Goal: Transaction & Acquisition: Purchase product/service

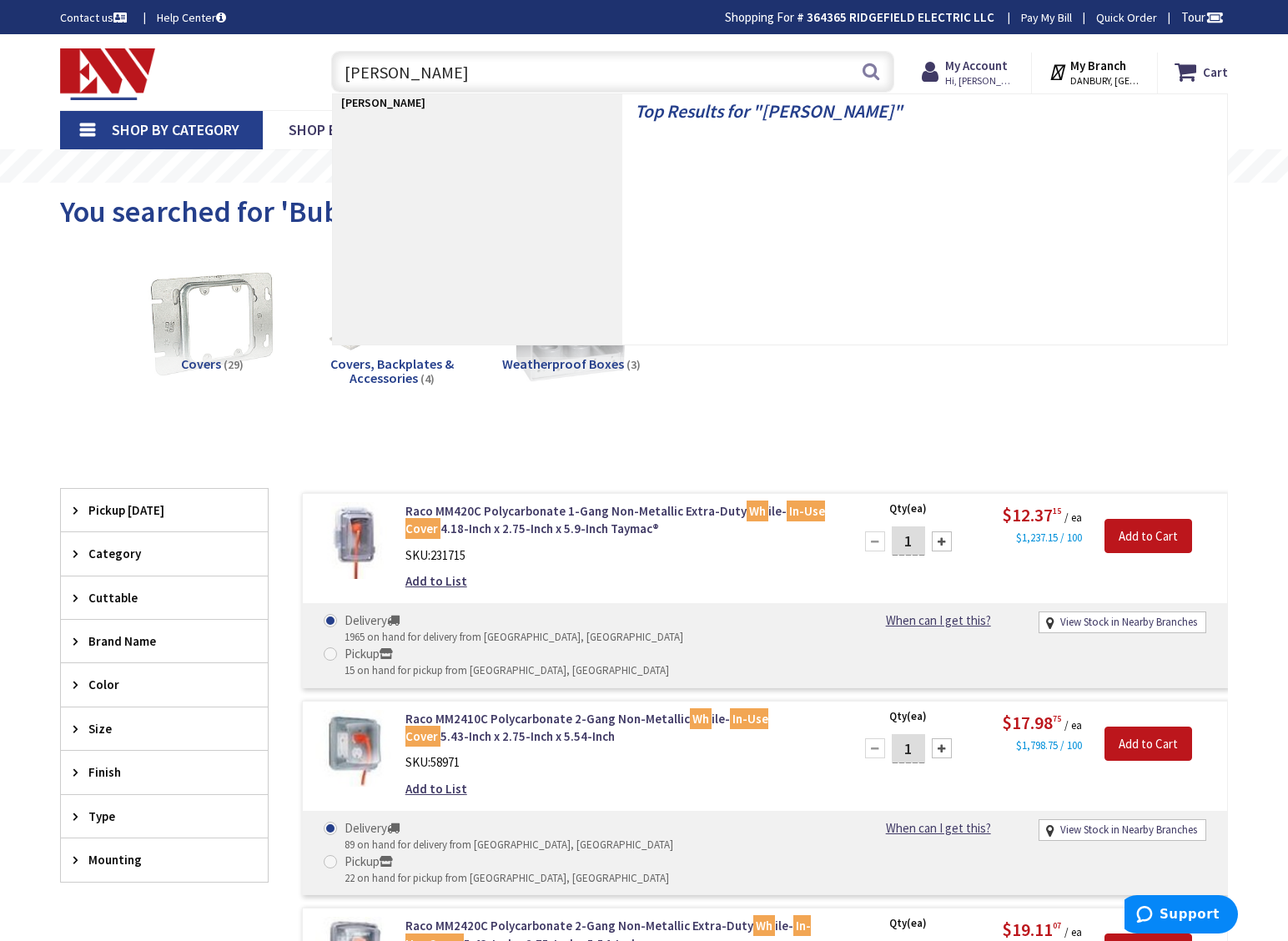
type input "Hammer"
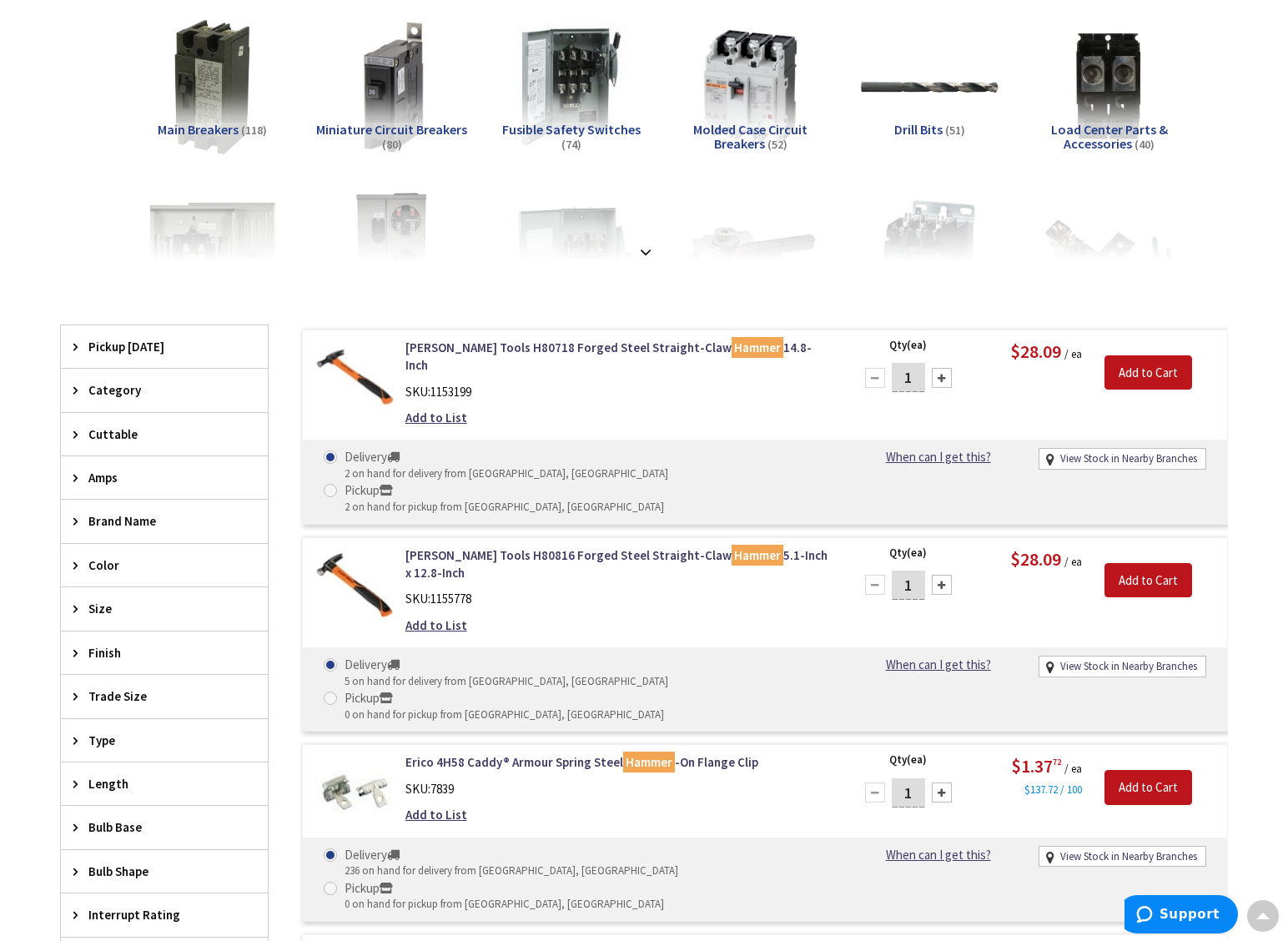
scroll to position [143, 0]
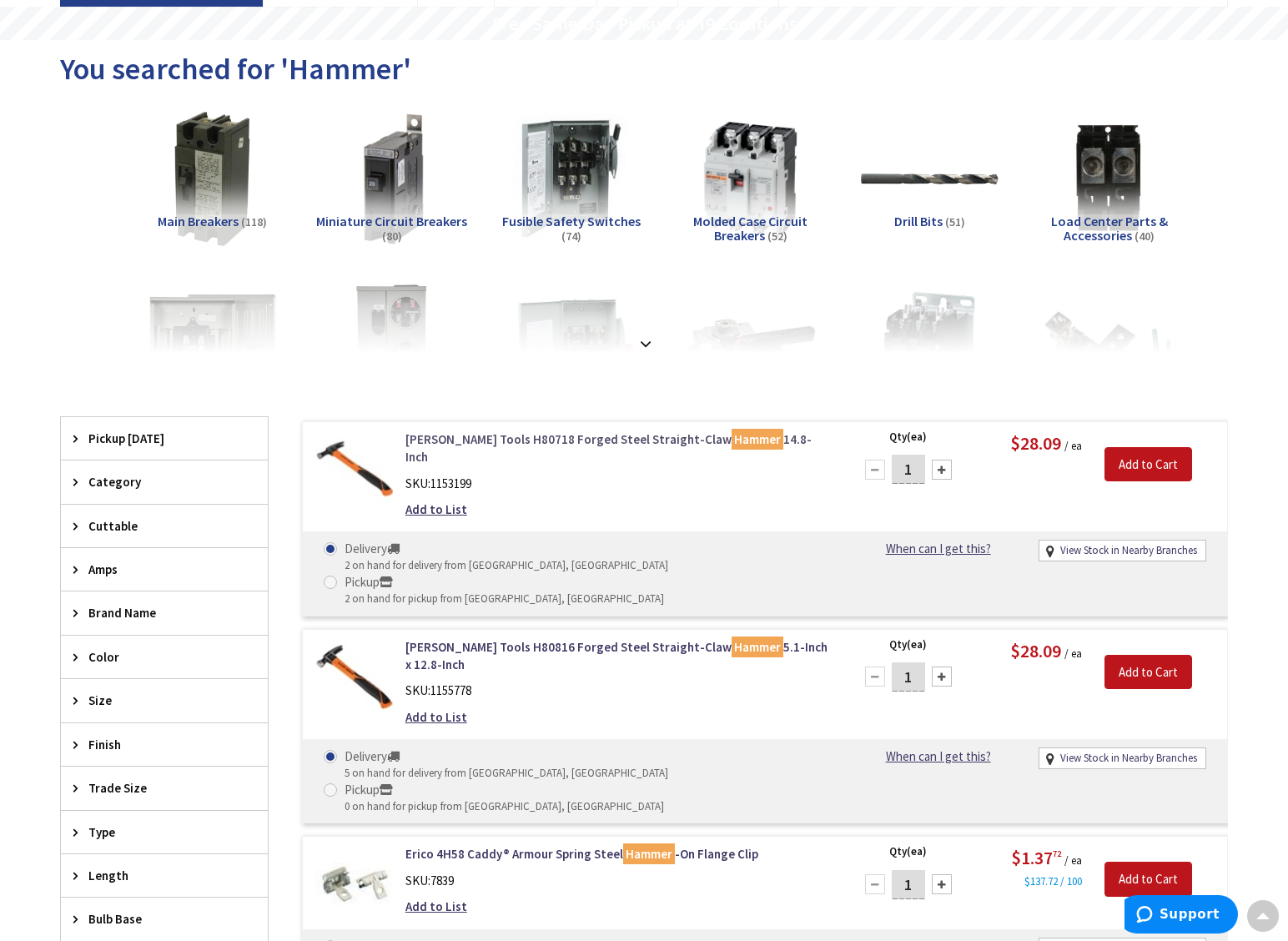
click at [529, 442] on link "Klein Tools H80718 Forged Steel Straight-Claw Hammer 14.8-Inch" at bounding box center [617, 448] width 424 height 36
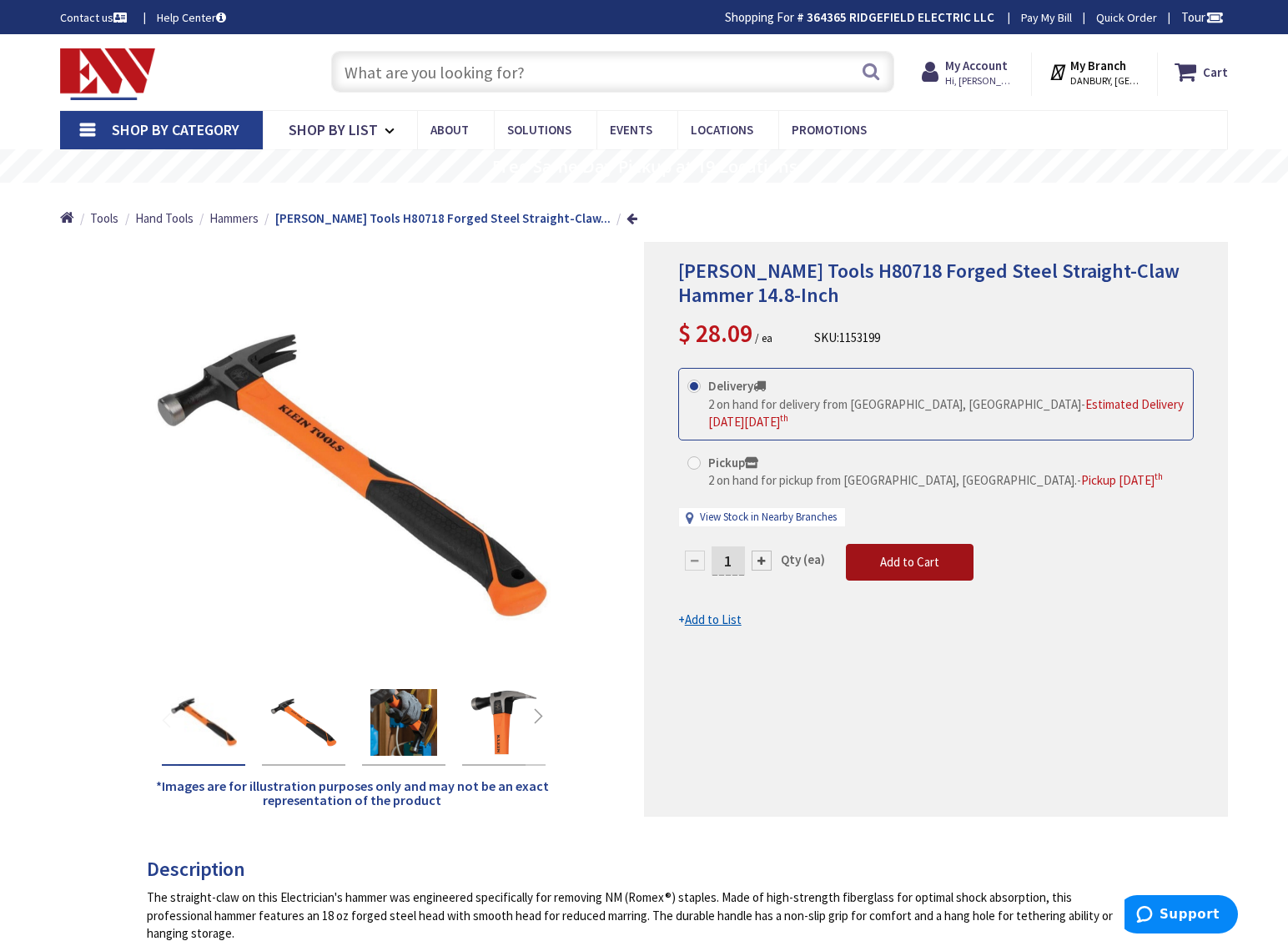
click at [902, 554] on span "Add to Cart" at bounding box center [909, 561] width 59 height 16
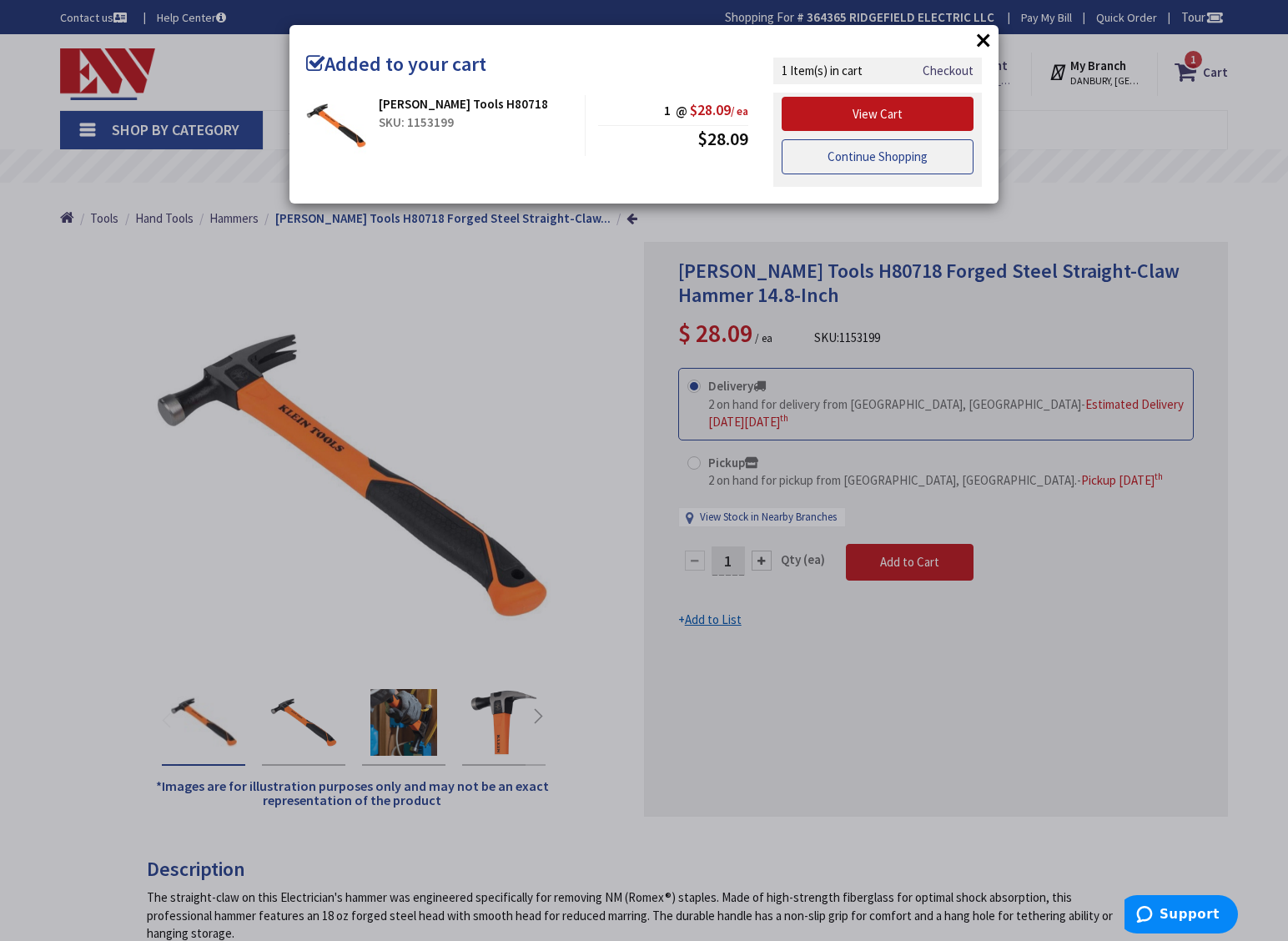
click at [884, 157] on link "Continue Shopping" at bounding box center [877, 157] width 192 height 35
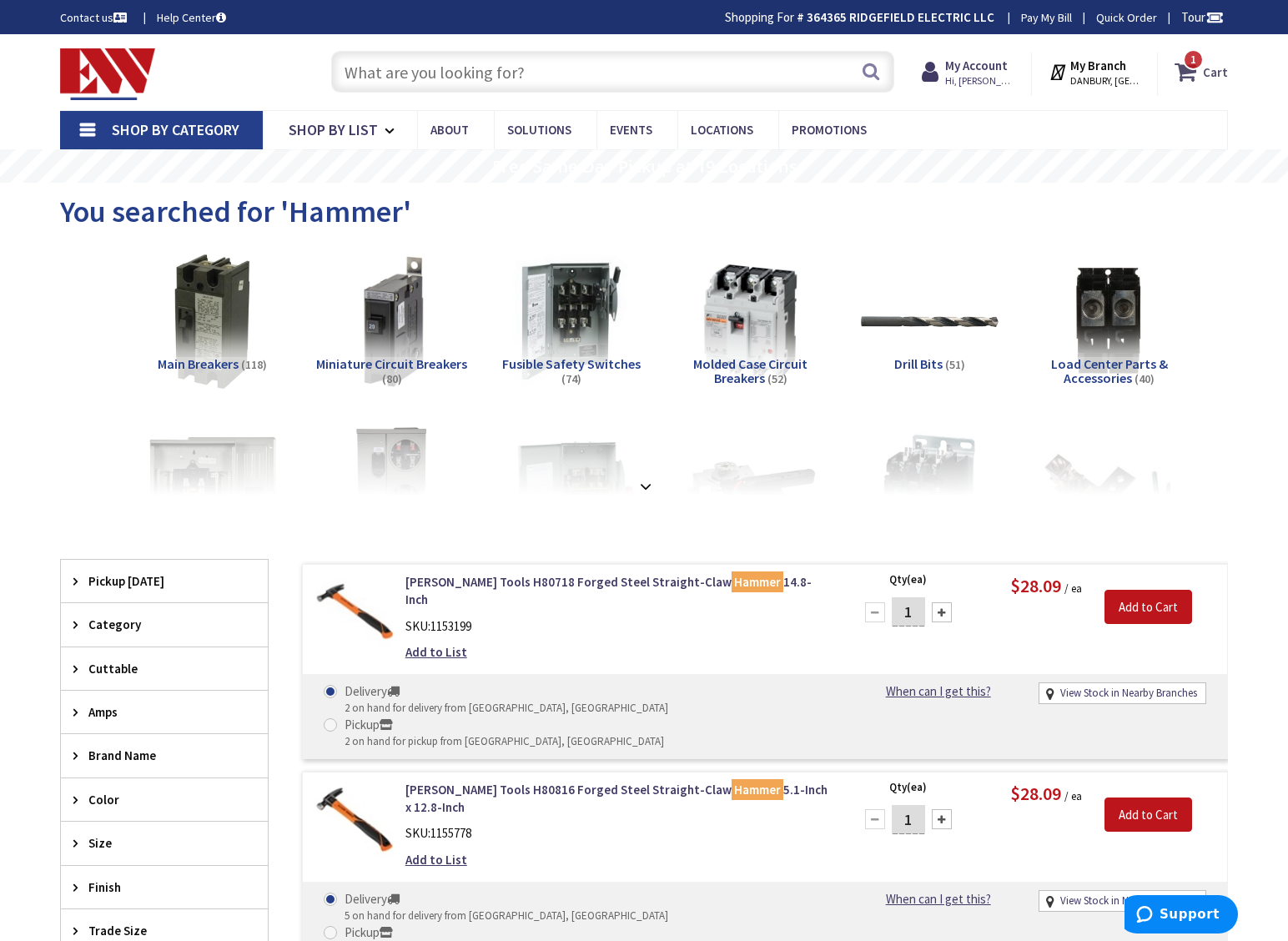
click at [1191, 66] on span "1 1 items" at bounding box center [1193, 60] width 21 height 21
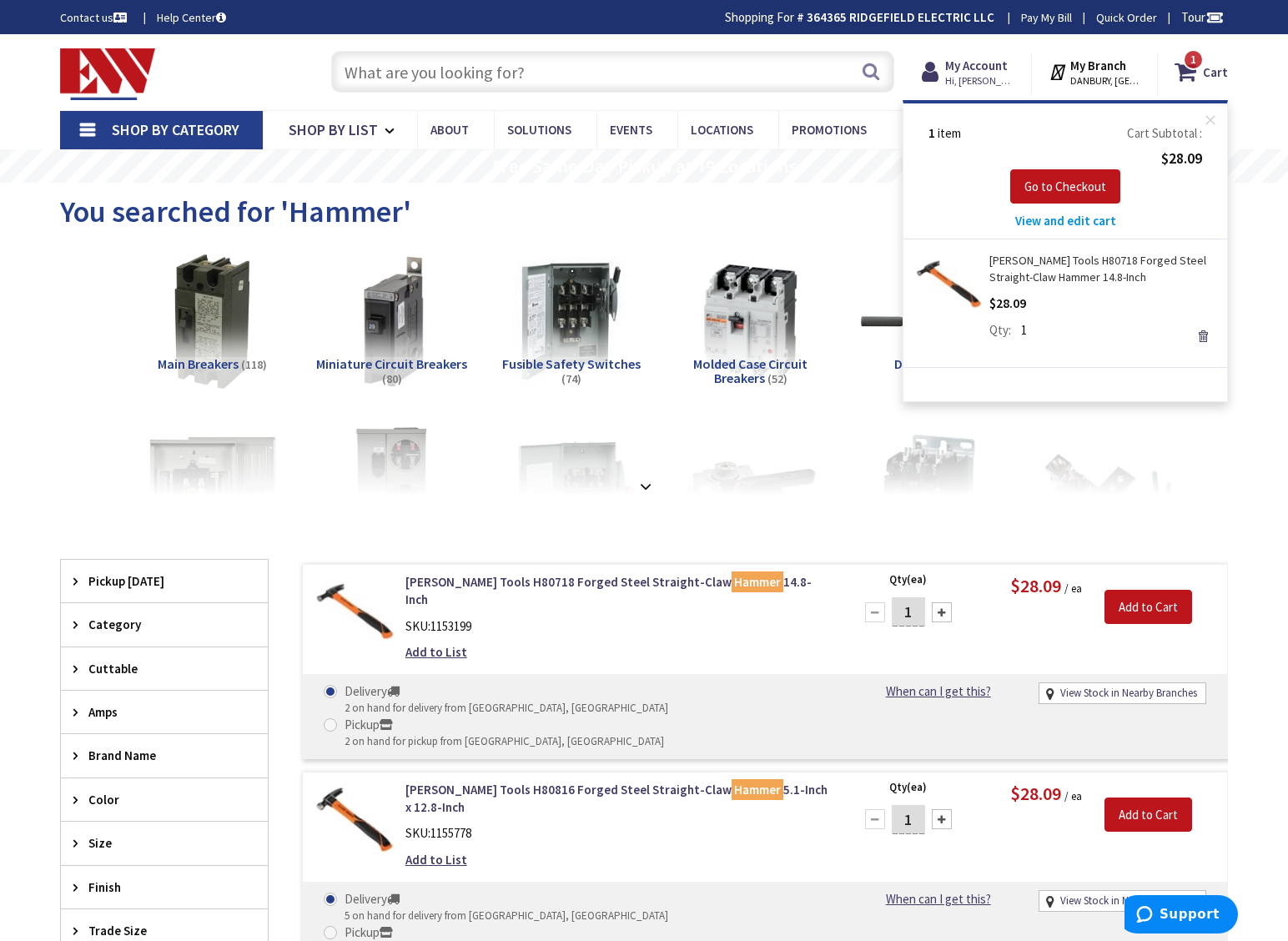
click at [471, 76] on input "text" at bounding box center [612, 72] width 563 height 42
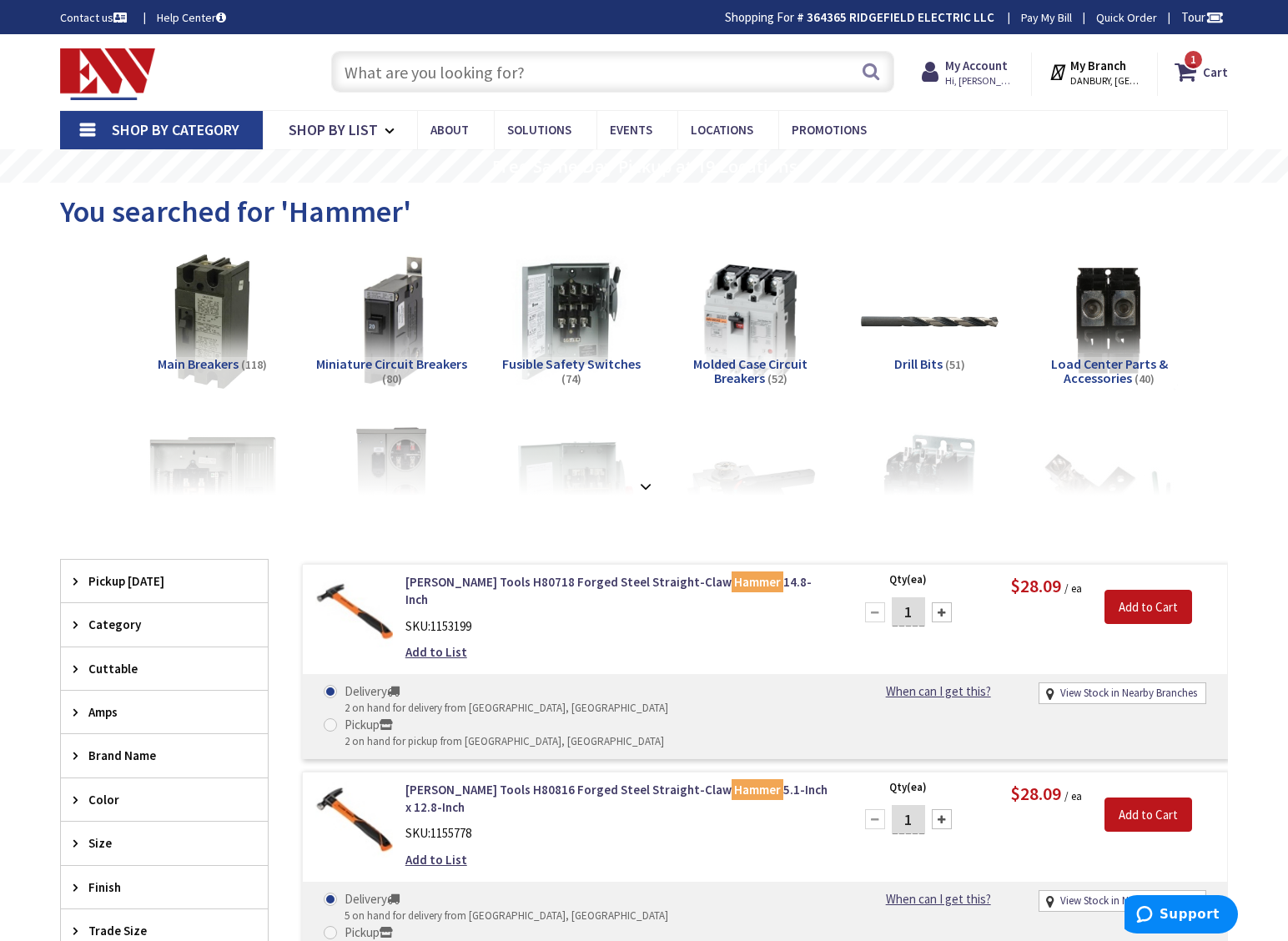
click at [471, 76] on input "text" at bounding box center [612, 72] width 563 height 42
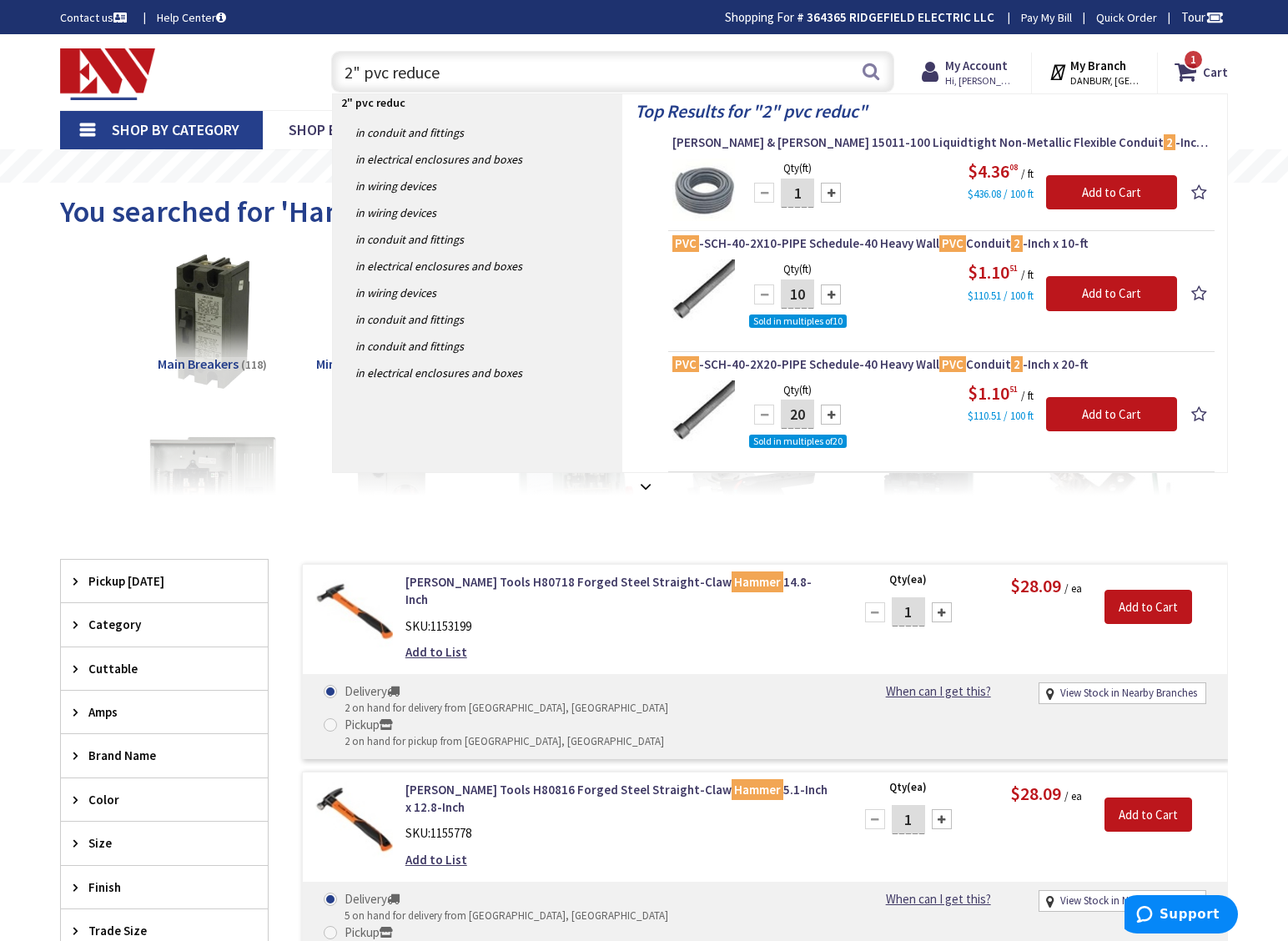
type input "2" pvc reducer"
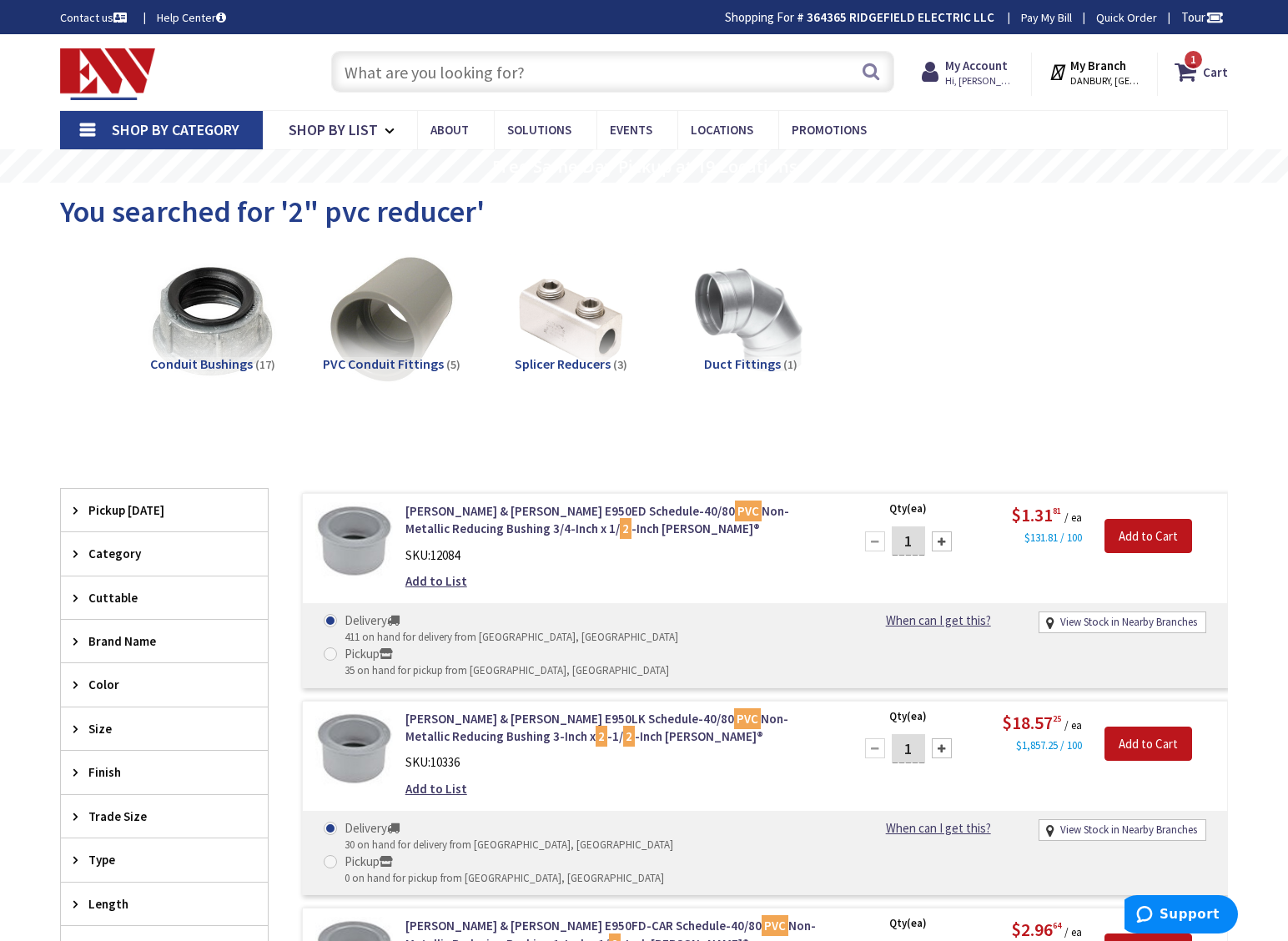
click at [430, 74] on input "text" at bounding box center [612, 72] width 563 height 42
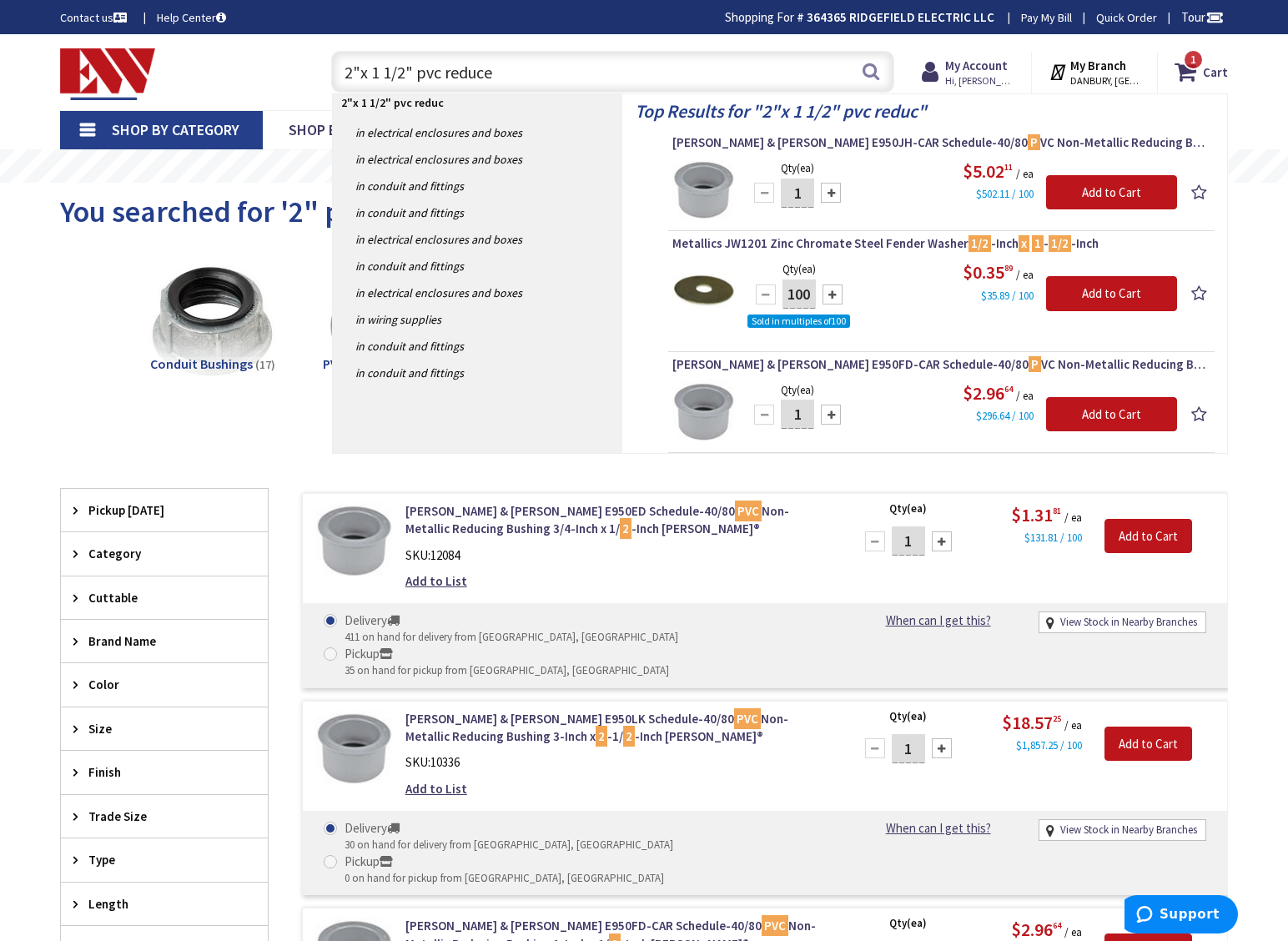
type input "2"x 1 1/2" pvc reducer"
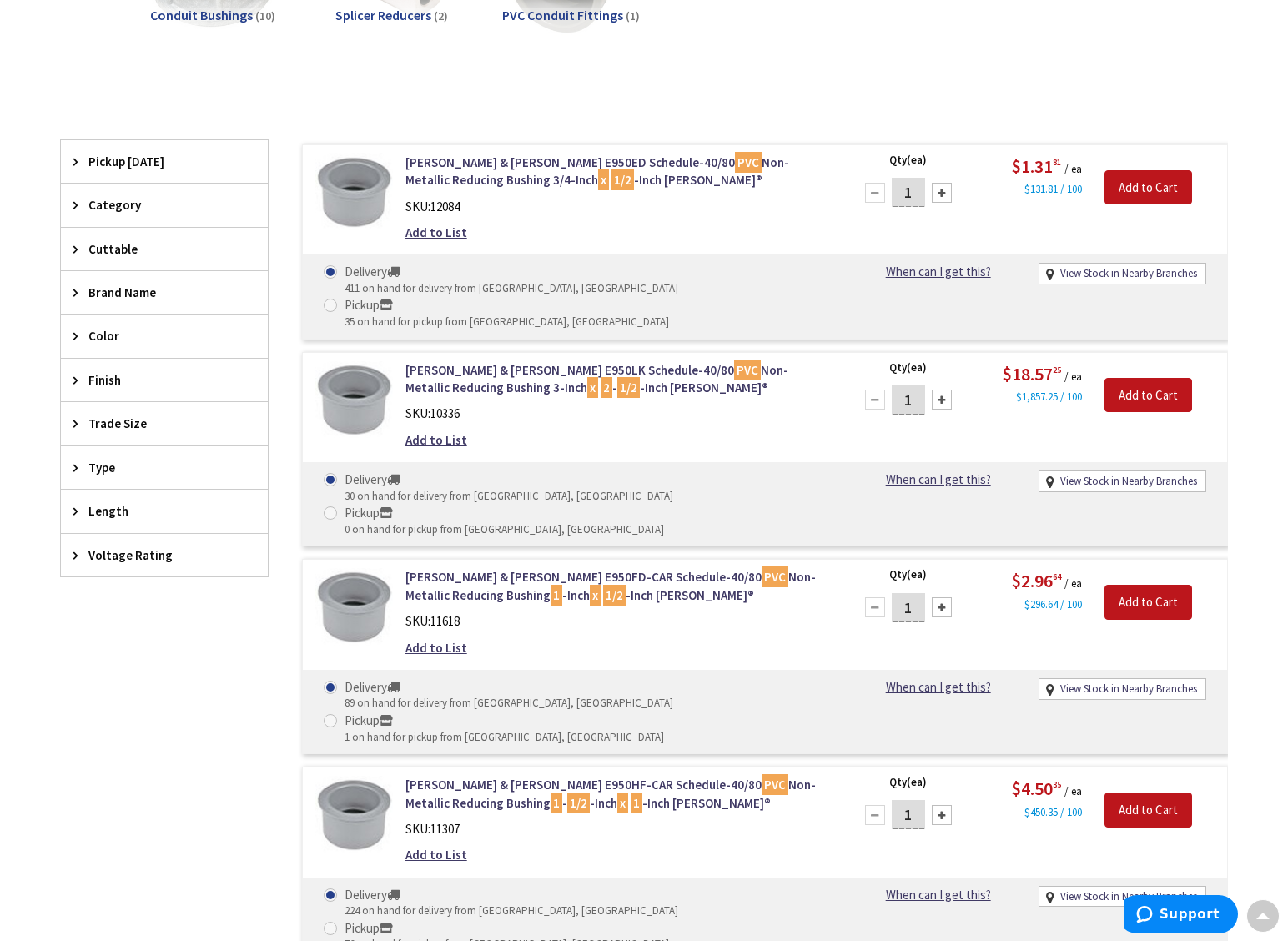
scroll to position [355, 0]
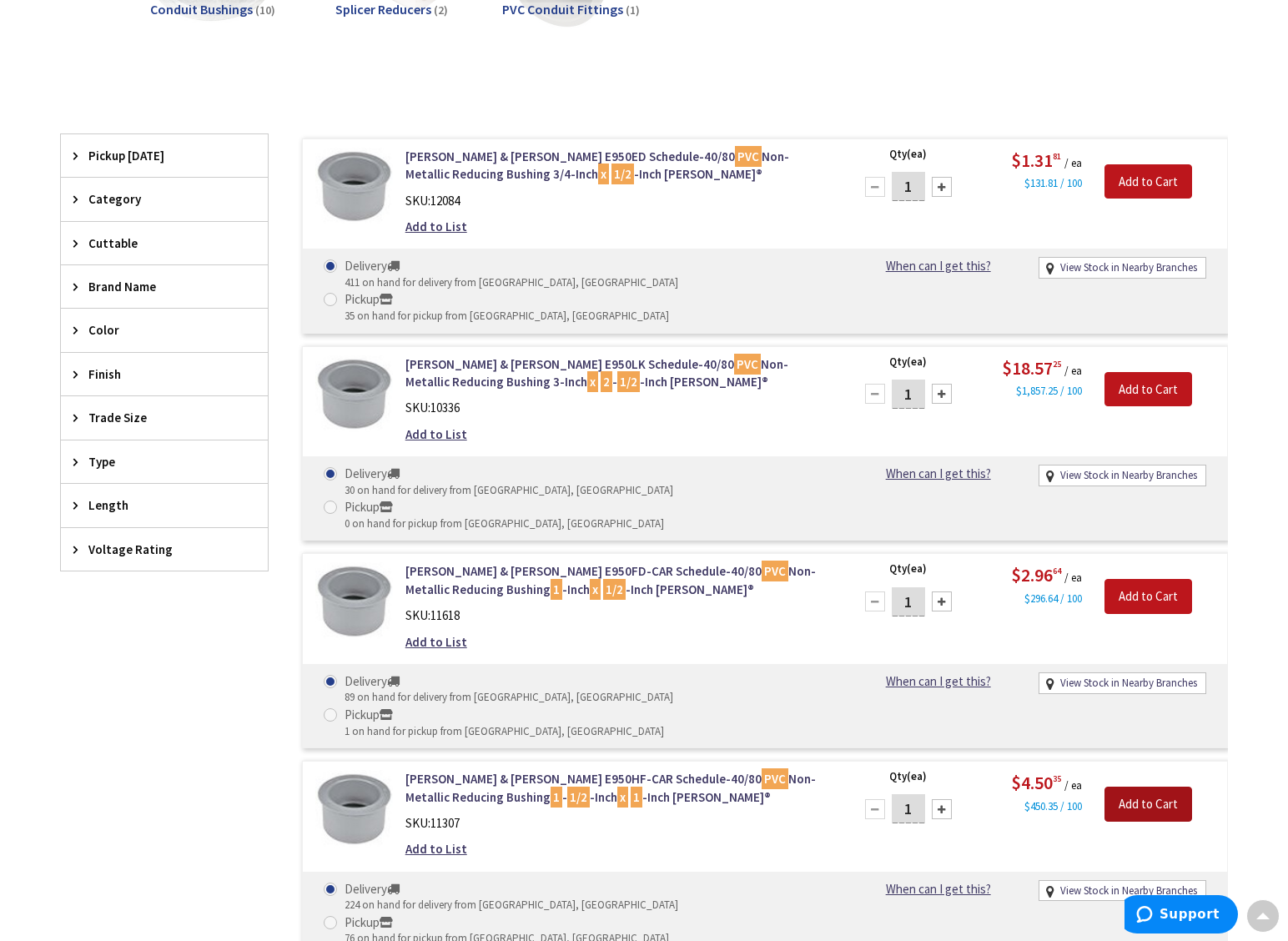
click at [1161, 786] on input "Add to Cart" at bounding box center [1148, 804] width 87 height 35
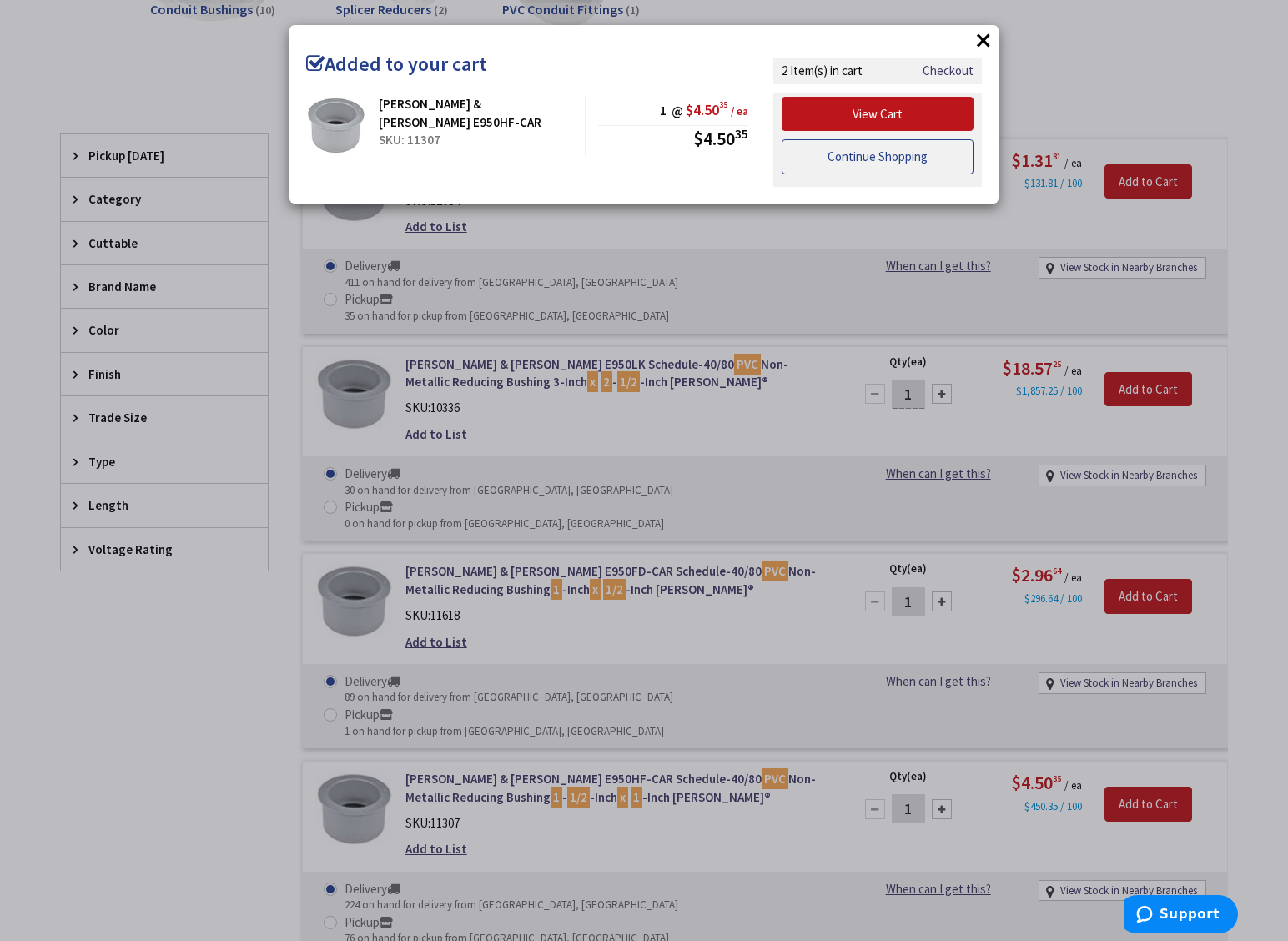
click at [874, 168] on link "Continue Shopping" at bounding box center [877, 157] width 192 height 35
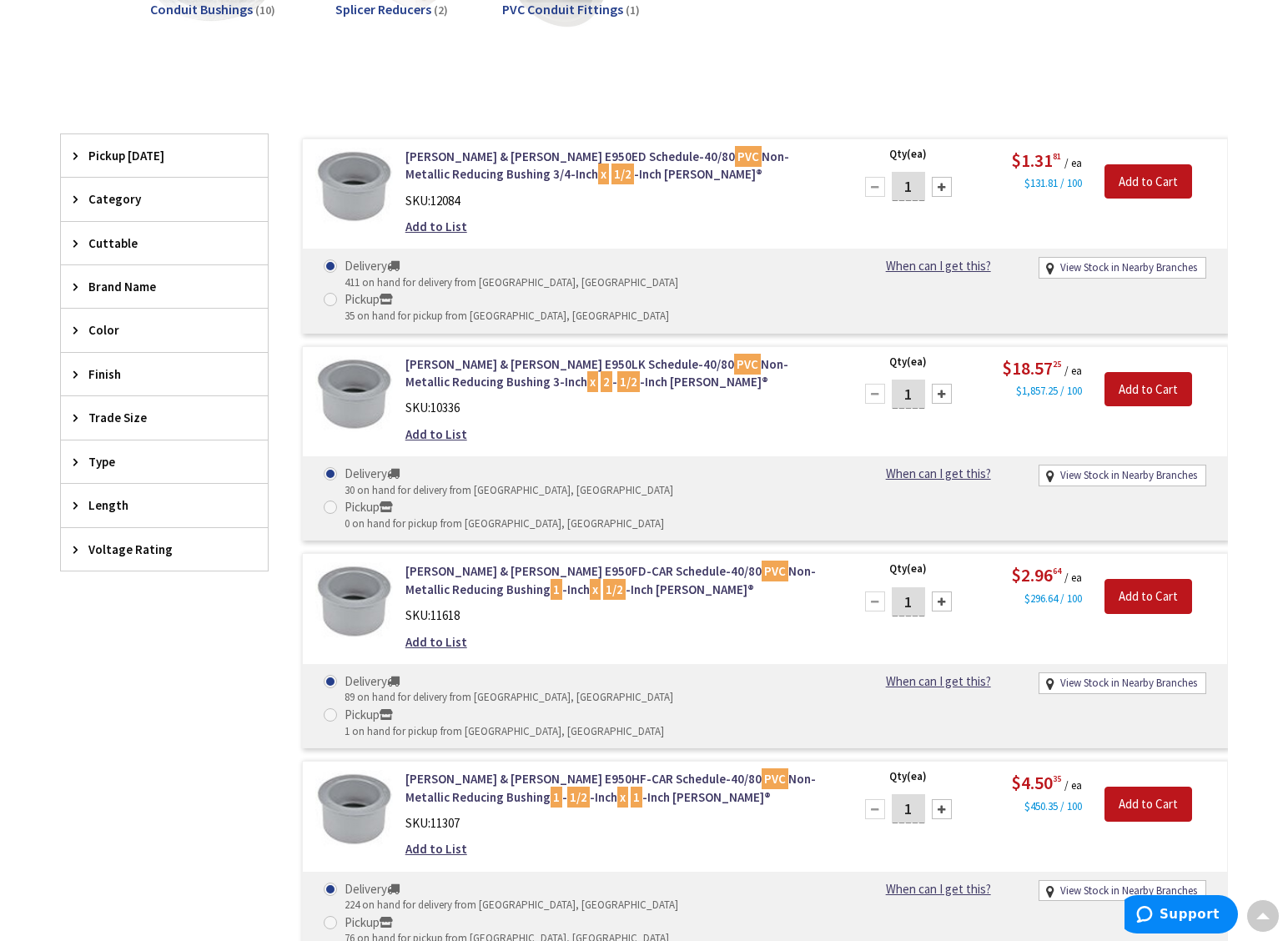
click at [940, 799] on div at bounding box center [942, 809] width 20 height 20
click at [875, 799] on div at bounding box center [875, 809] width 20 height 20
type input "1"
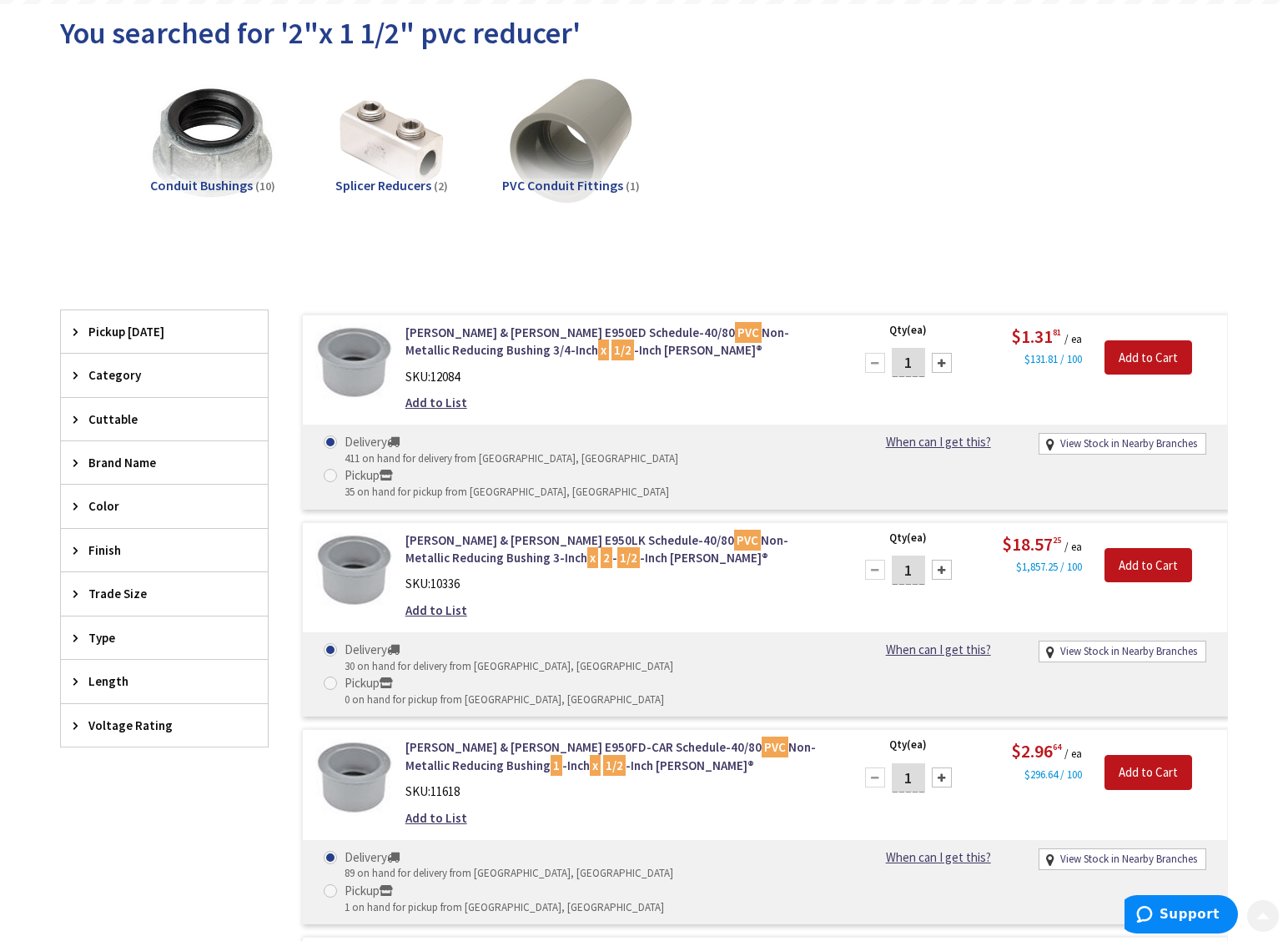
scroll to position [662, 0]
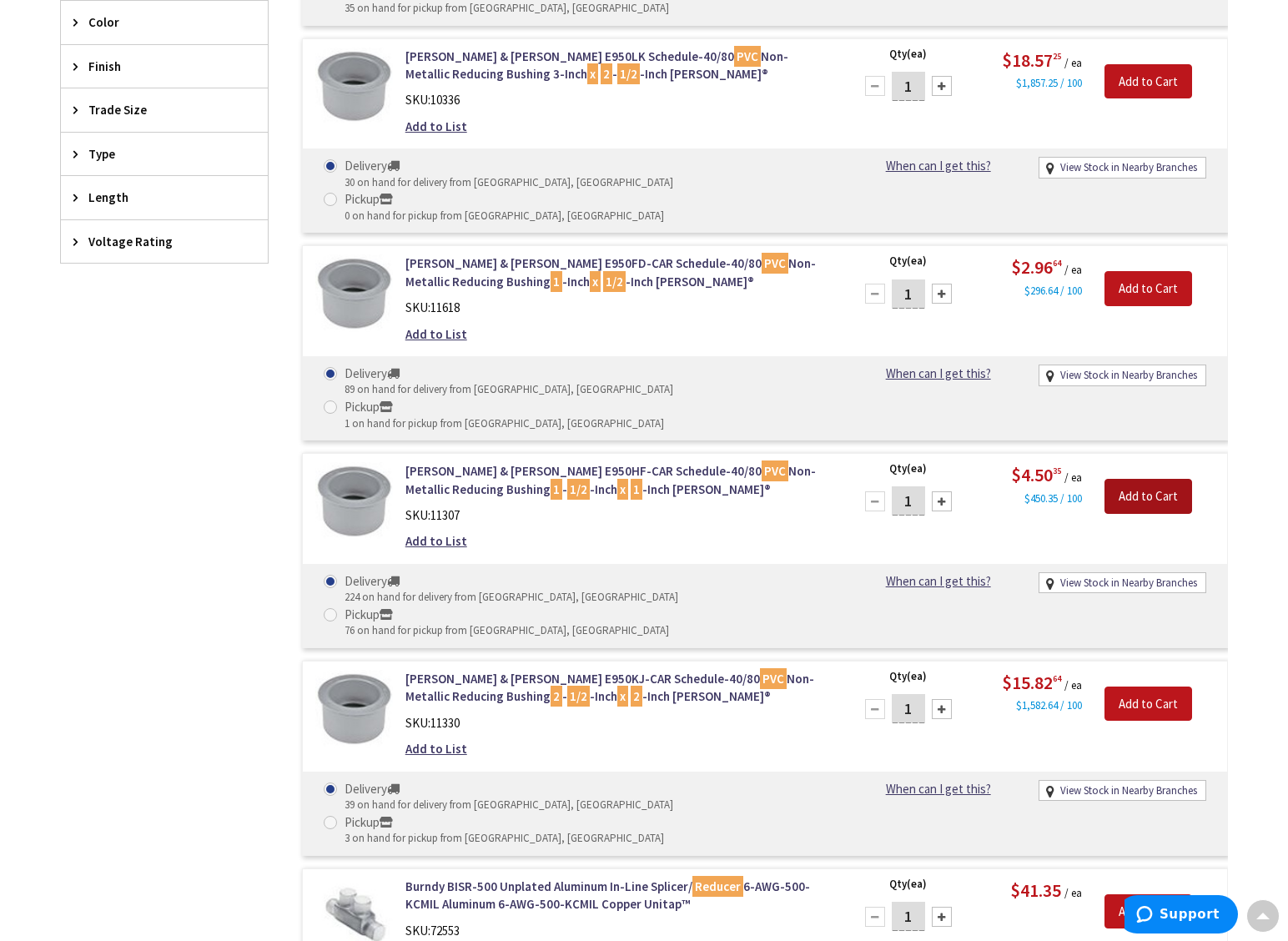
click at [1150, 479] on input "Add to Cart" at bounding box center [1148, 497] width 87 height 35
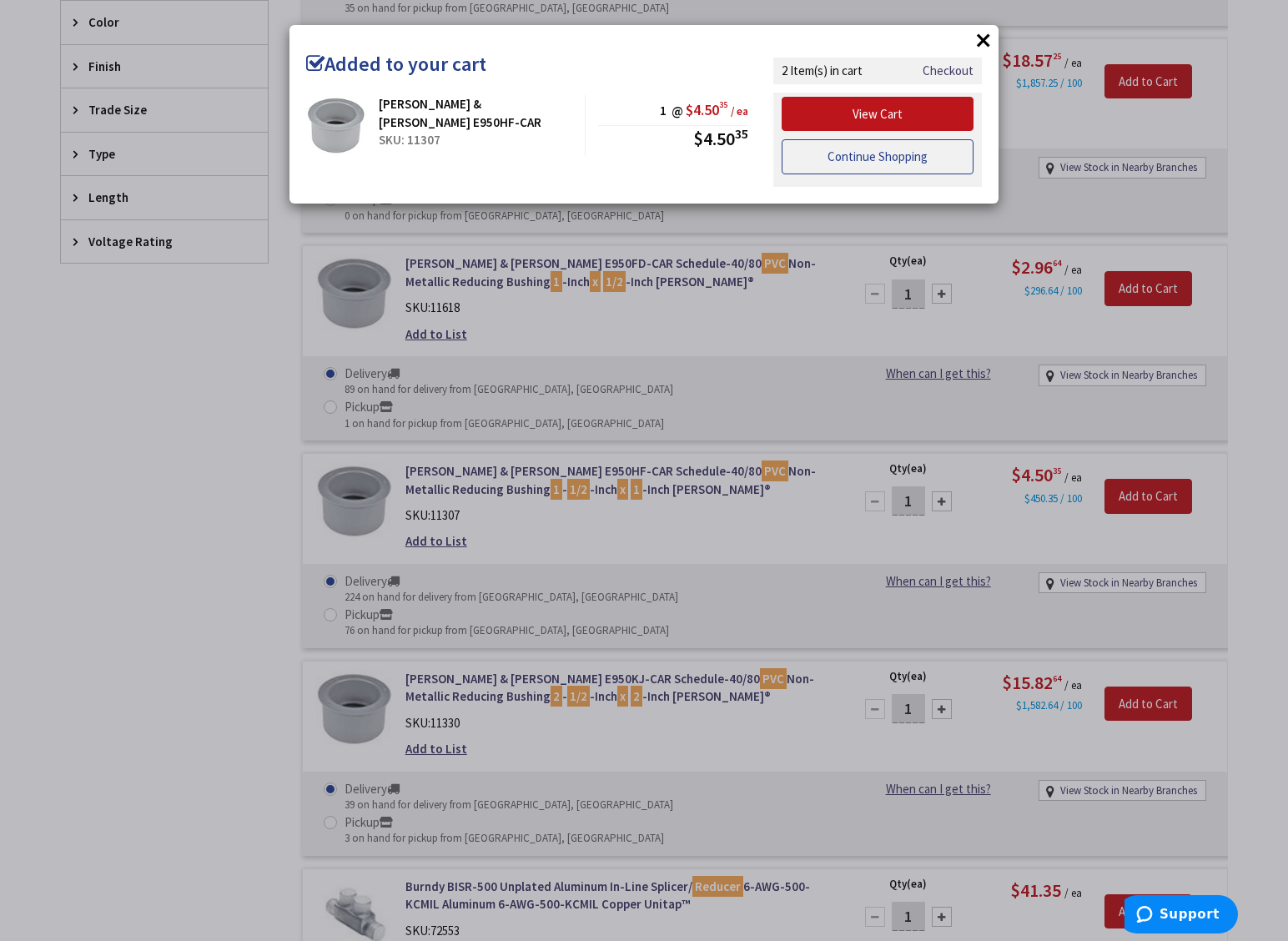
click at [907, 154] on link "Continue Shopping" at bounding box center [877, 157] width 192 height 35
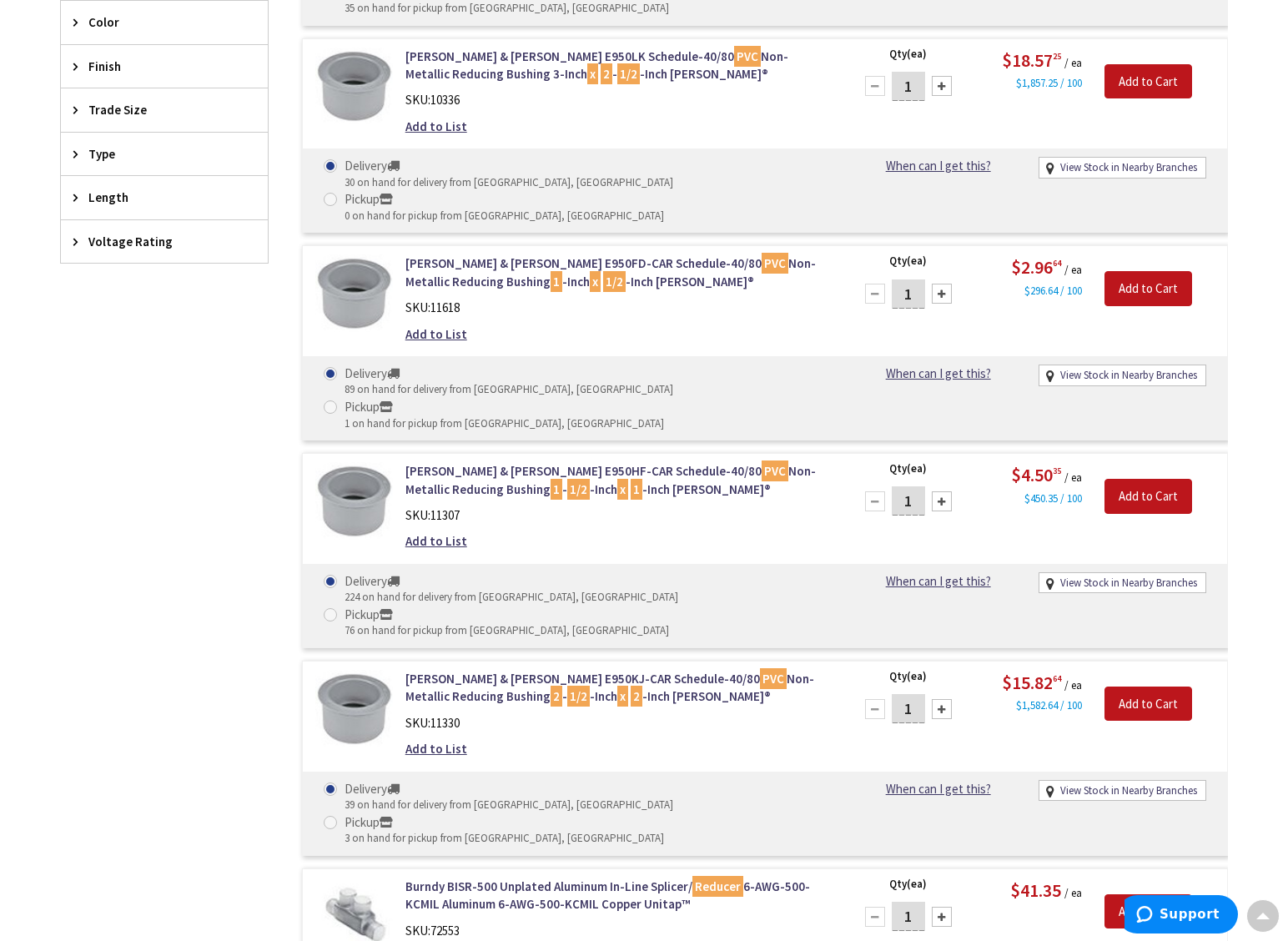
scroll to position [660, 0]
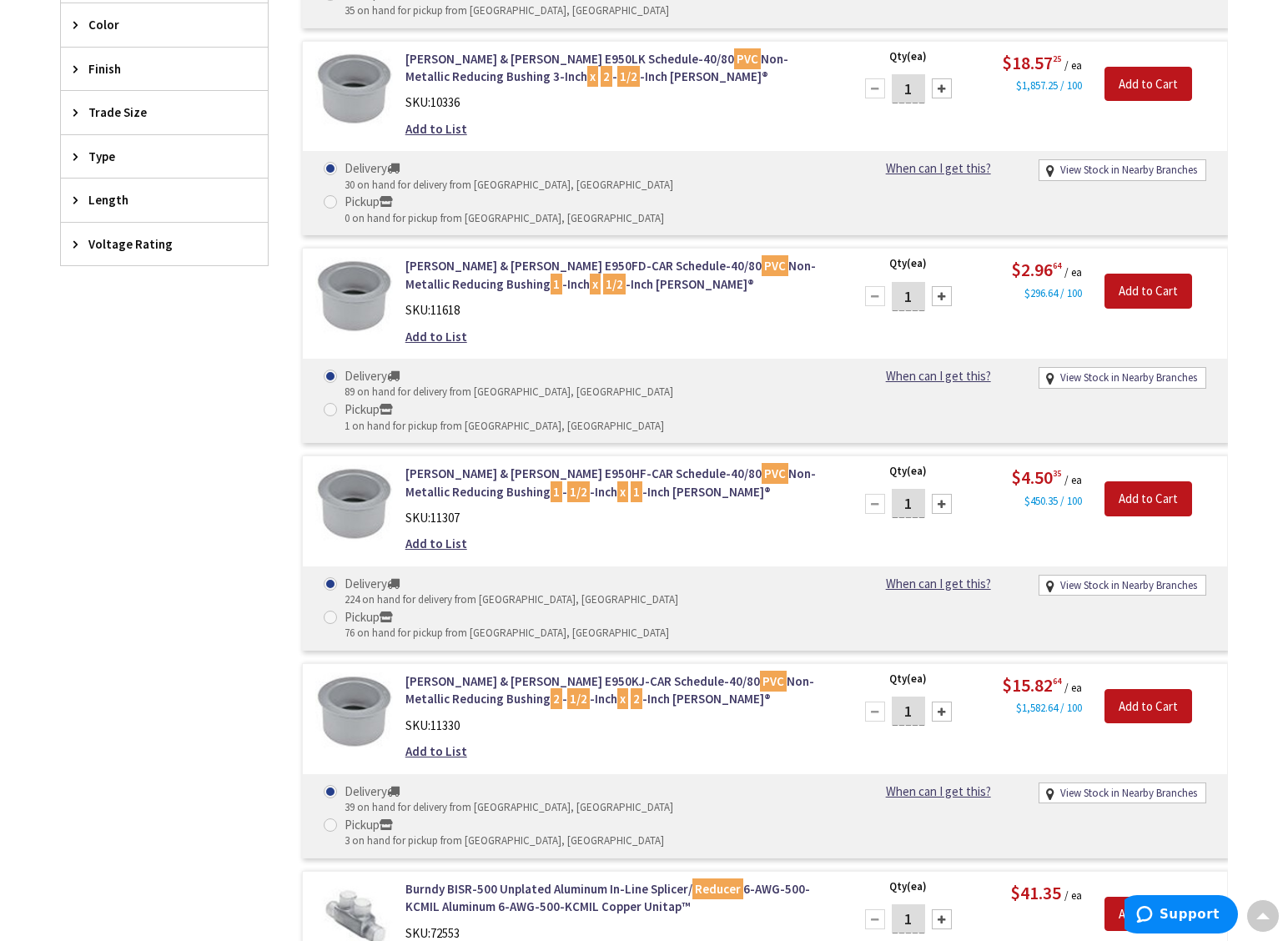
click at [946, 287] on div at bounding box center [942, 297] width 20 height 20
type input "2"
click at [1124, 274] on input "Add to Cart" at bounding box center [1148, 292] width 87 height 35
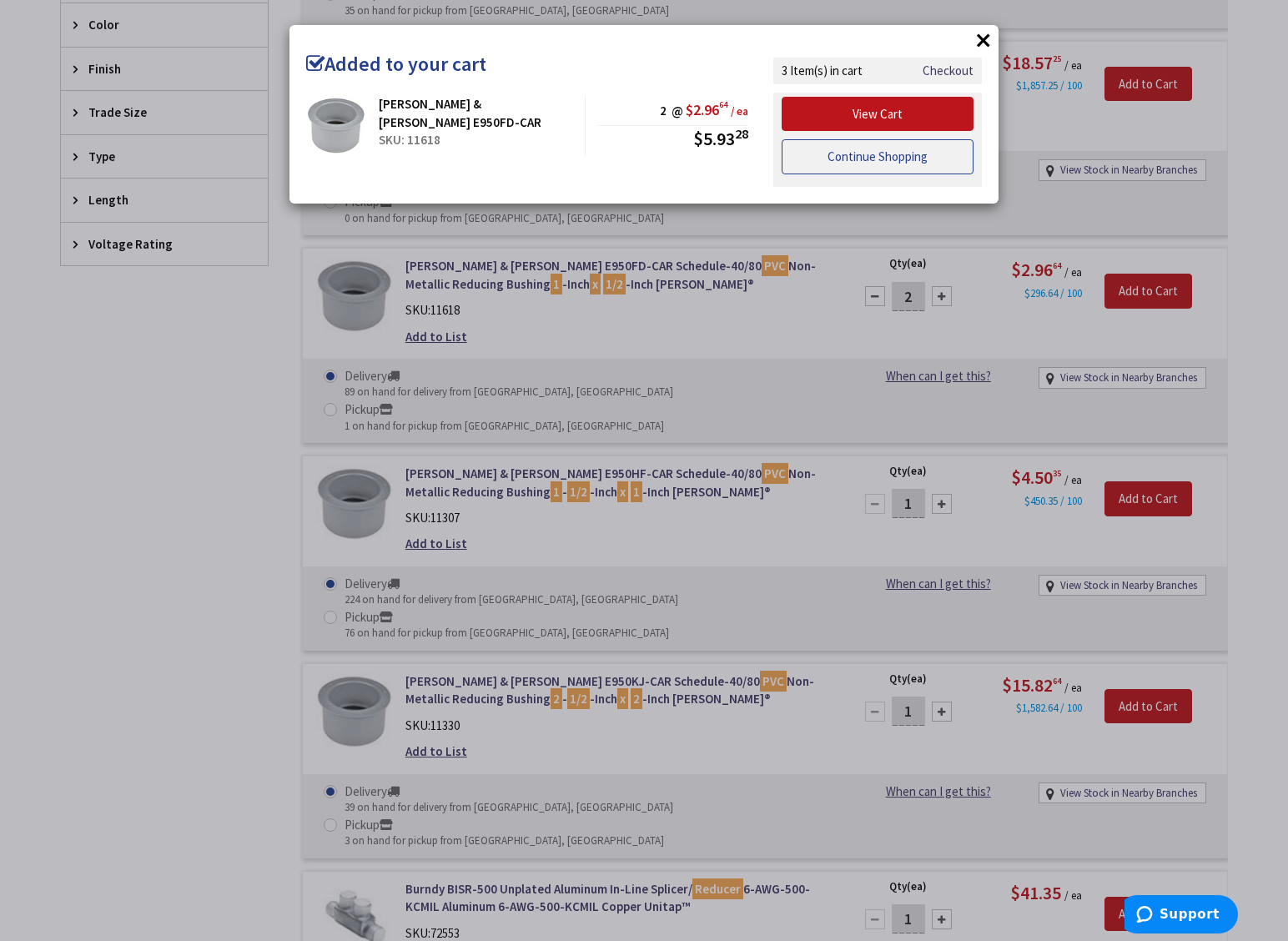
click at [875, 166] on link "Continue Shopping" at bounding box center [877, 157] width 192 height 35
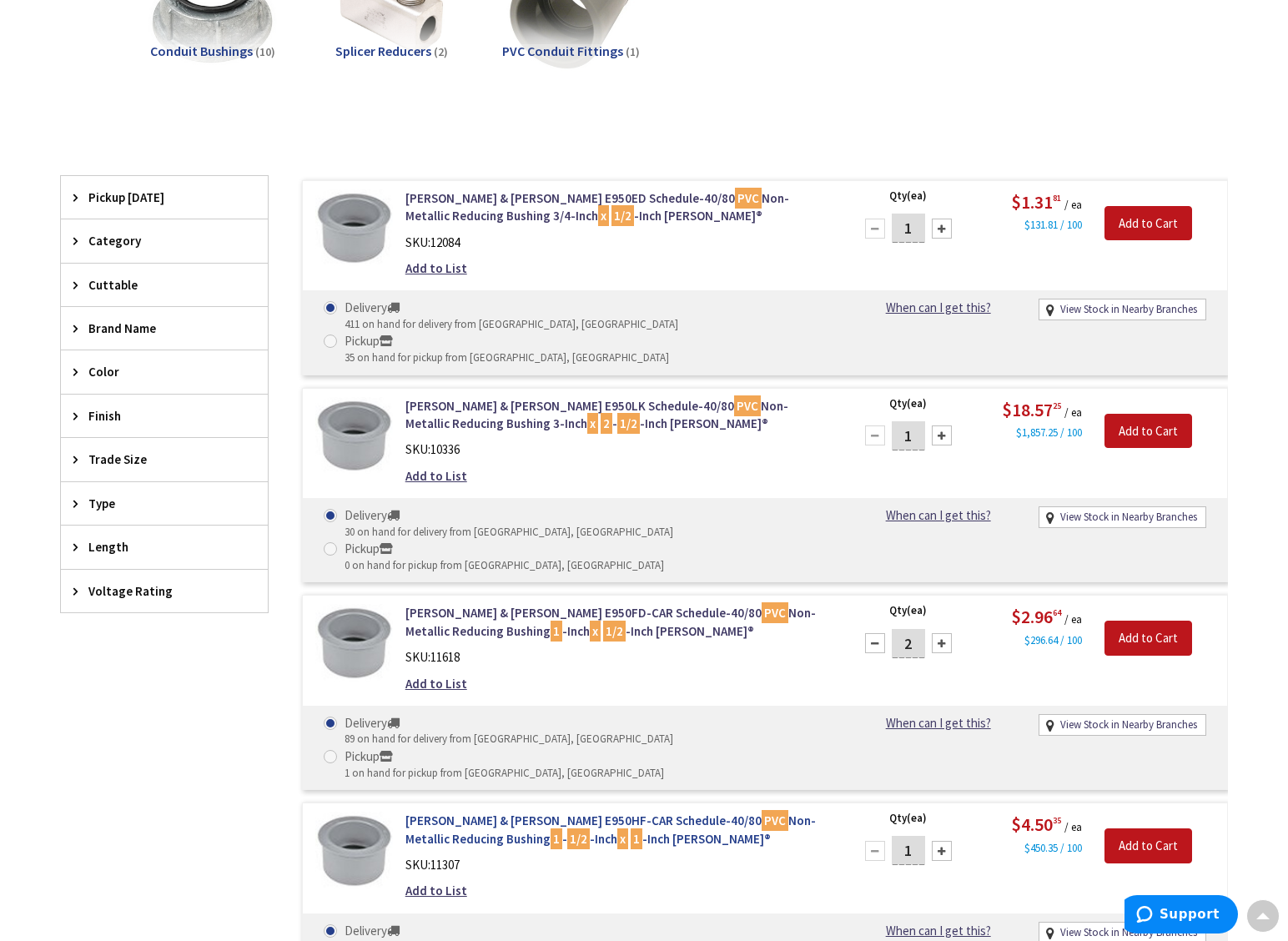
scroll to position [0, 0]
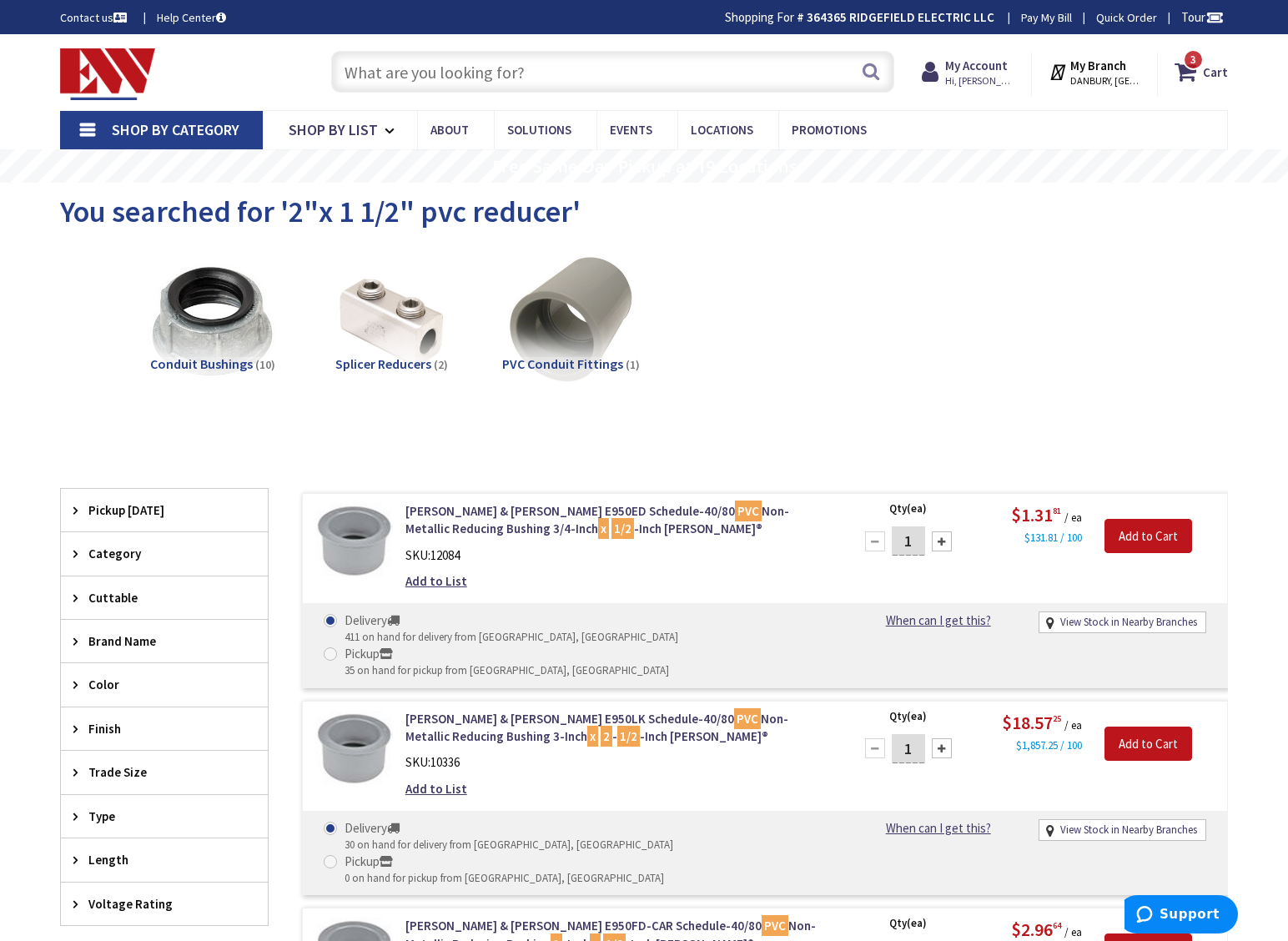
click at [402, 77] on input "text" at bounding box center [612, 72] width 563 height 42
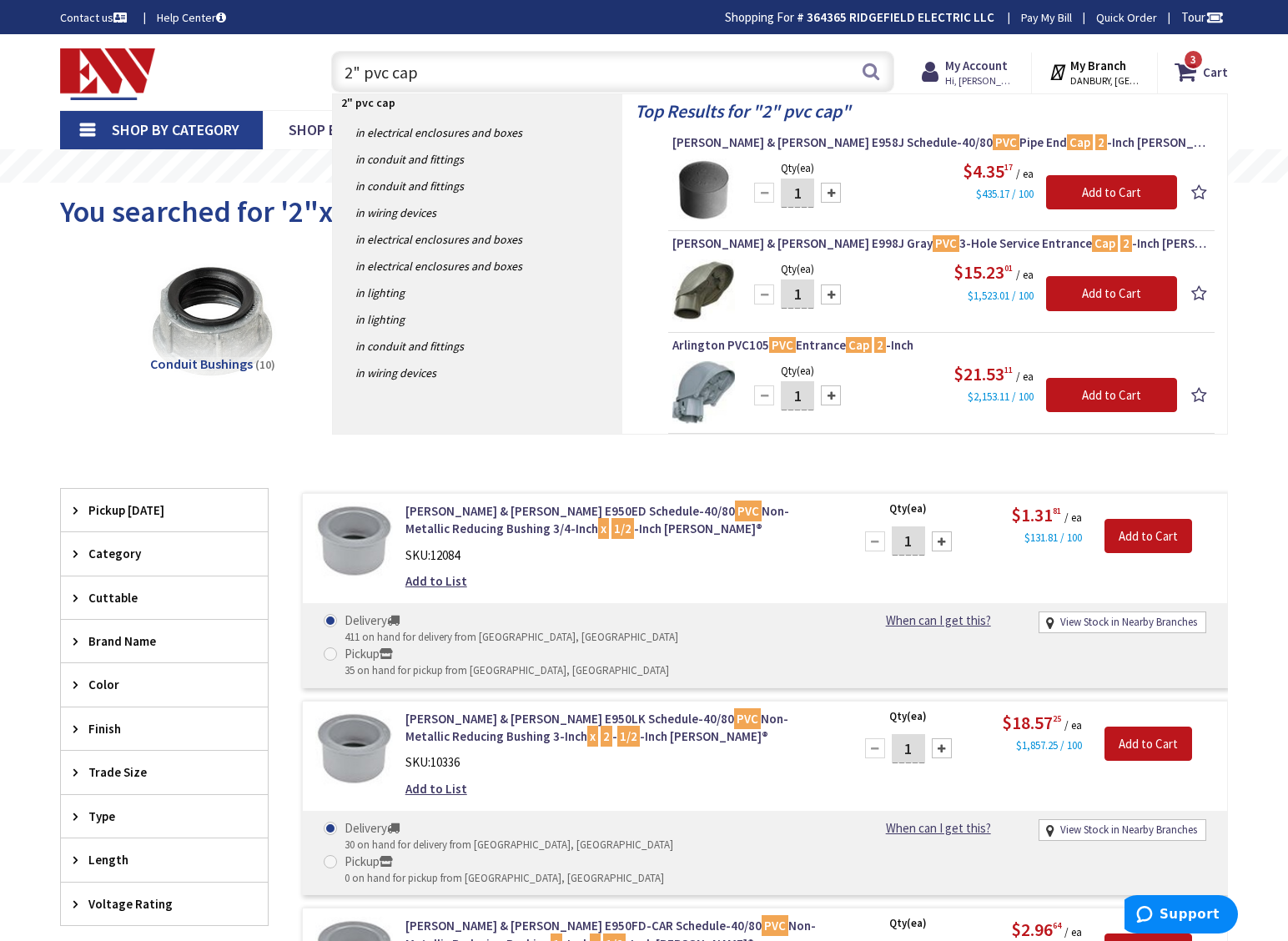
type input "2" pvc cap"
click at [828, 194] on div at bounding box center [831, 192] width 20 height 20
click at [833, 193] on div at bounding box center [831, 192] width 20 height 20
click at [758, 198] on div at bounding box center [764, 192] width 20 height 20
type input "2"
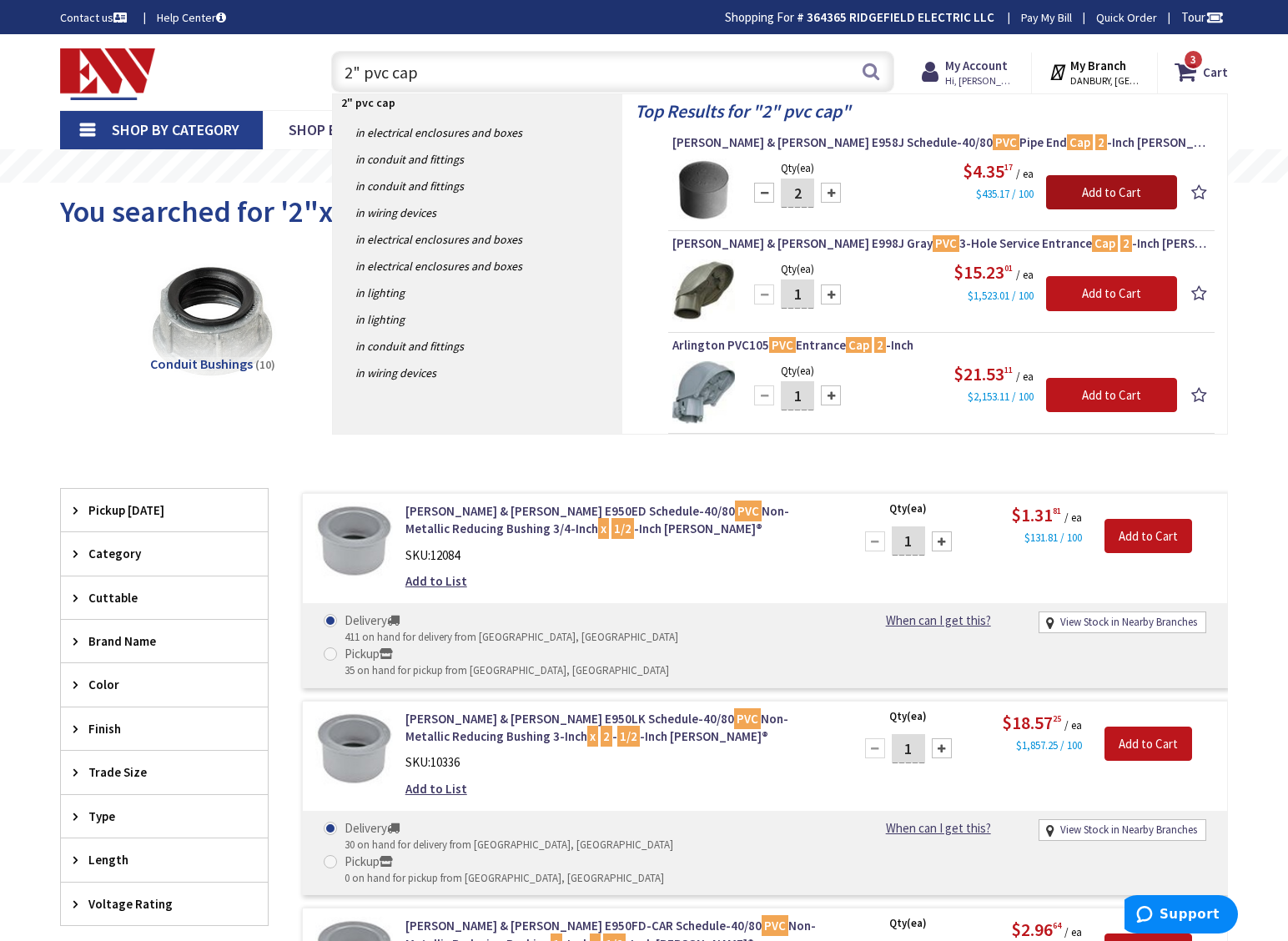
click at [1118, 194] on input "Add to Cart" at bounding box center [1112, 192] width 131 height 35
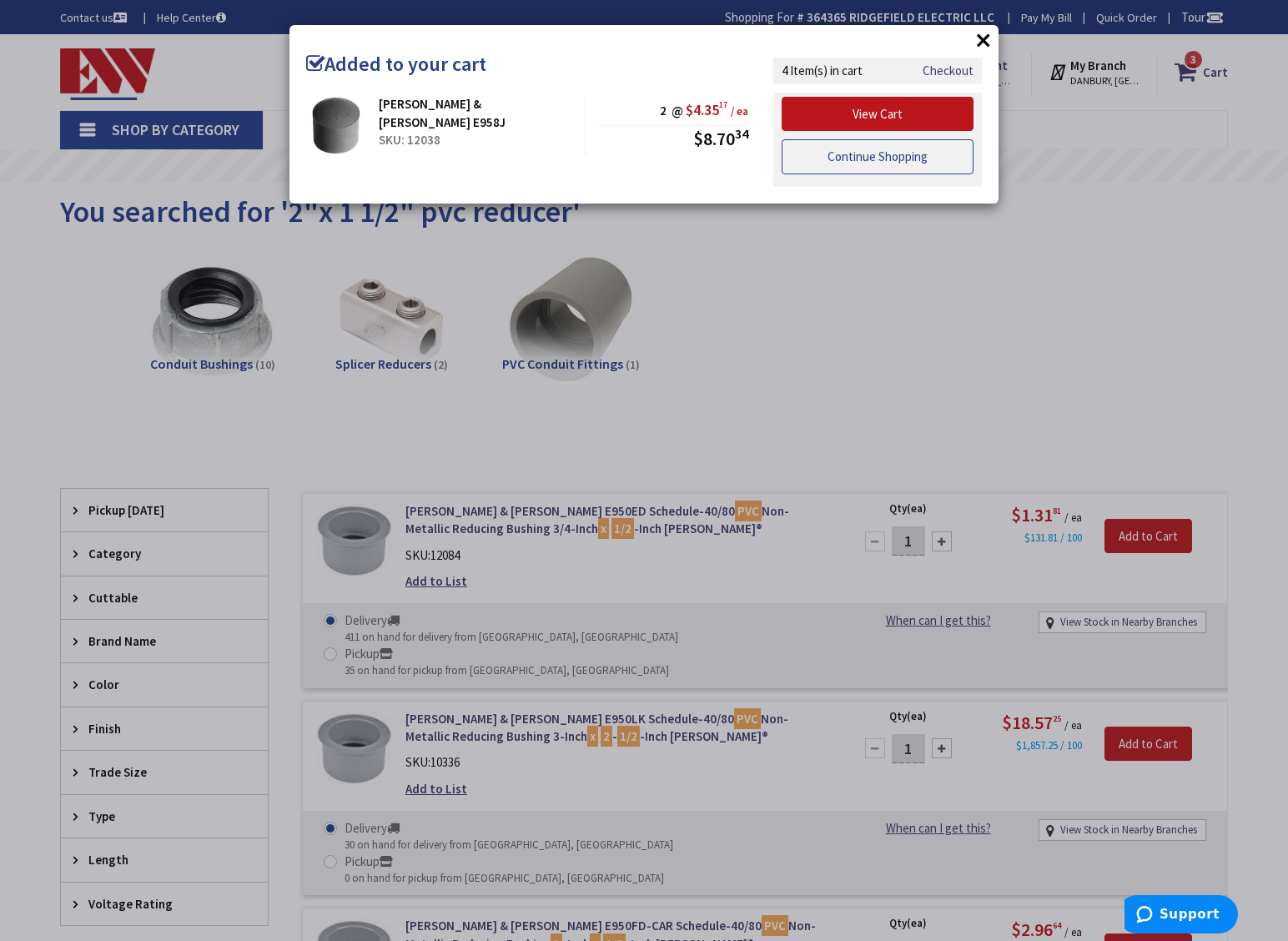
click at [881, 155] on link "Continue Shopping" at bounding box center [877, 157] width 192 height 35
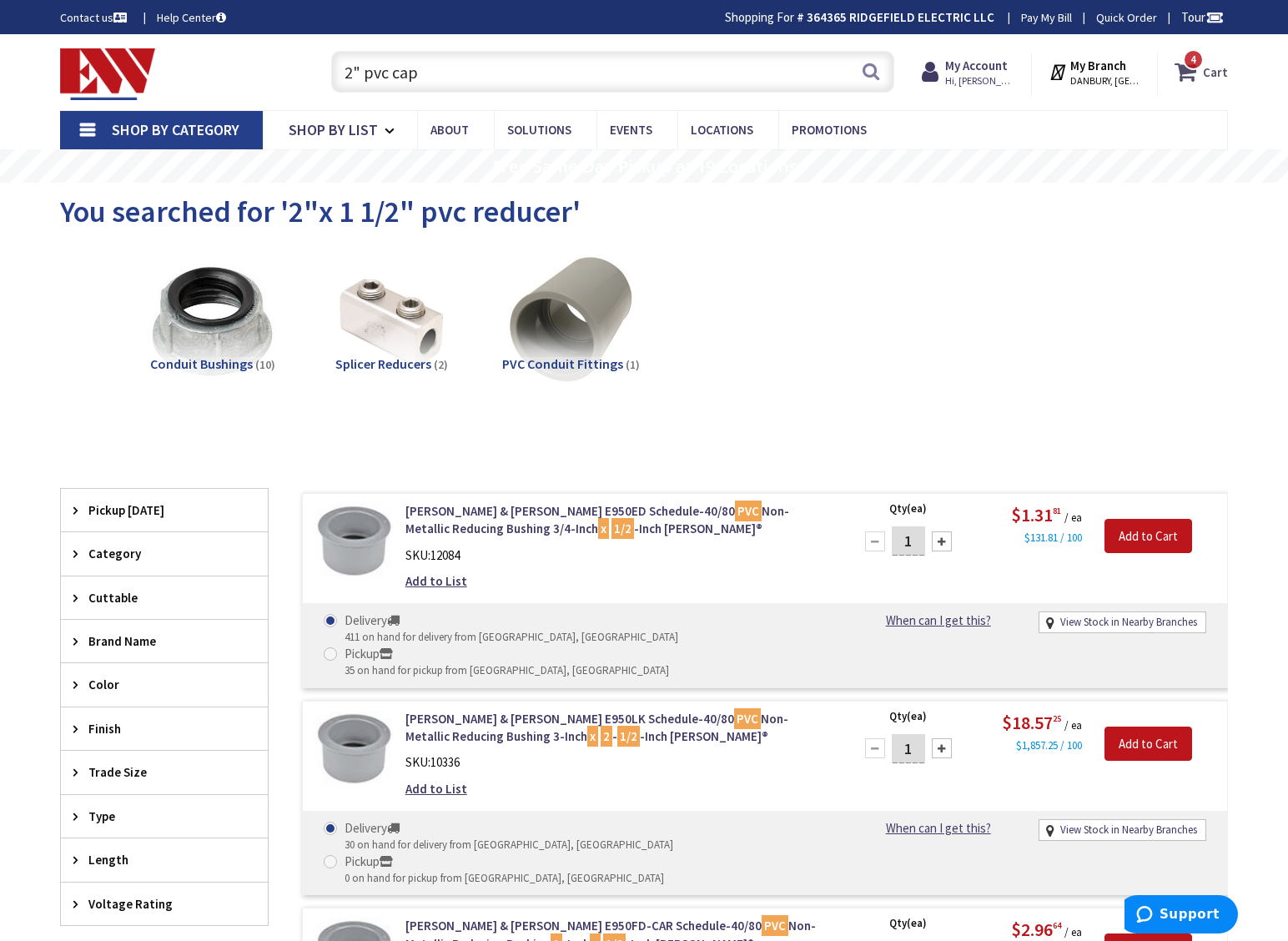
click at [1197, 70] on icon at bounding box center [1189, 72] width 29 height 30
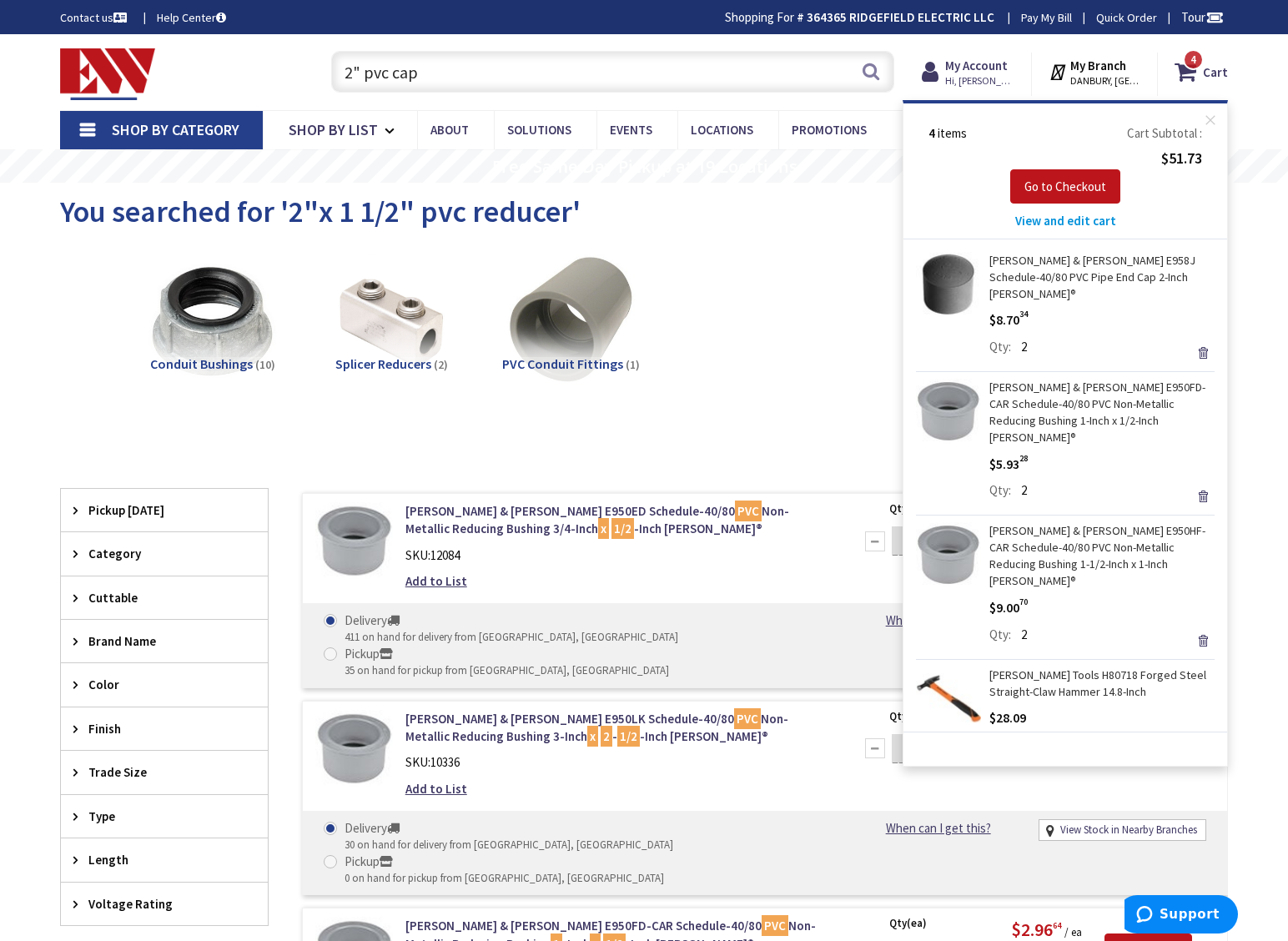
click at [434, 74] on input "2" pvc cap" at bounding box center [612, 72] width 563 height 42
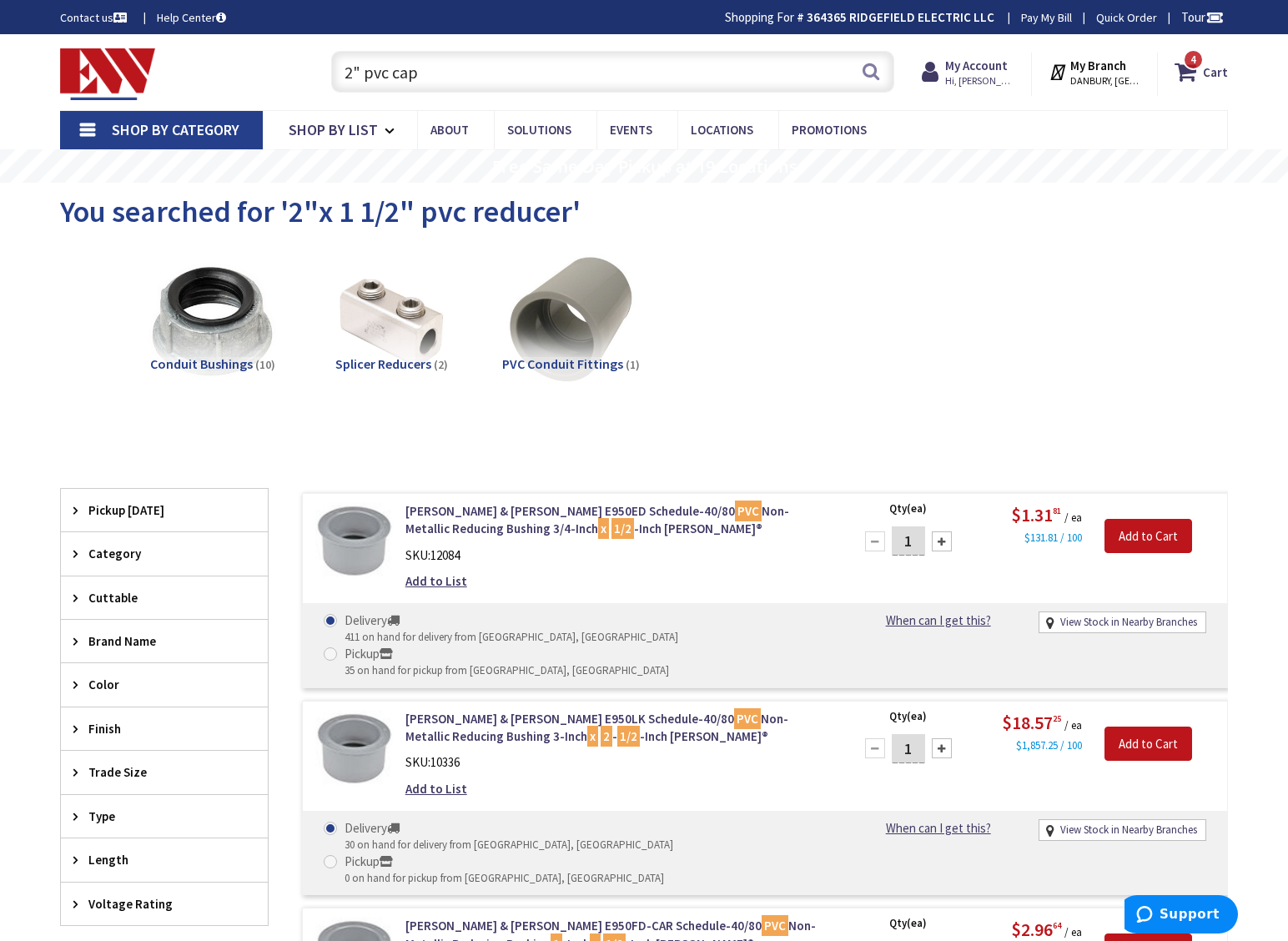
click at [422, 79] on input "2" pvc cap" at bounding box center [612, 72] width 563 height 42
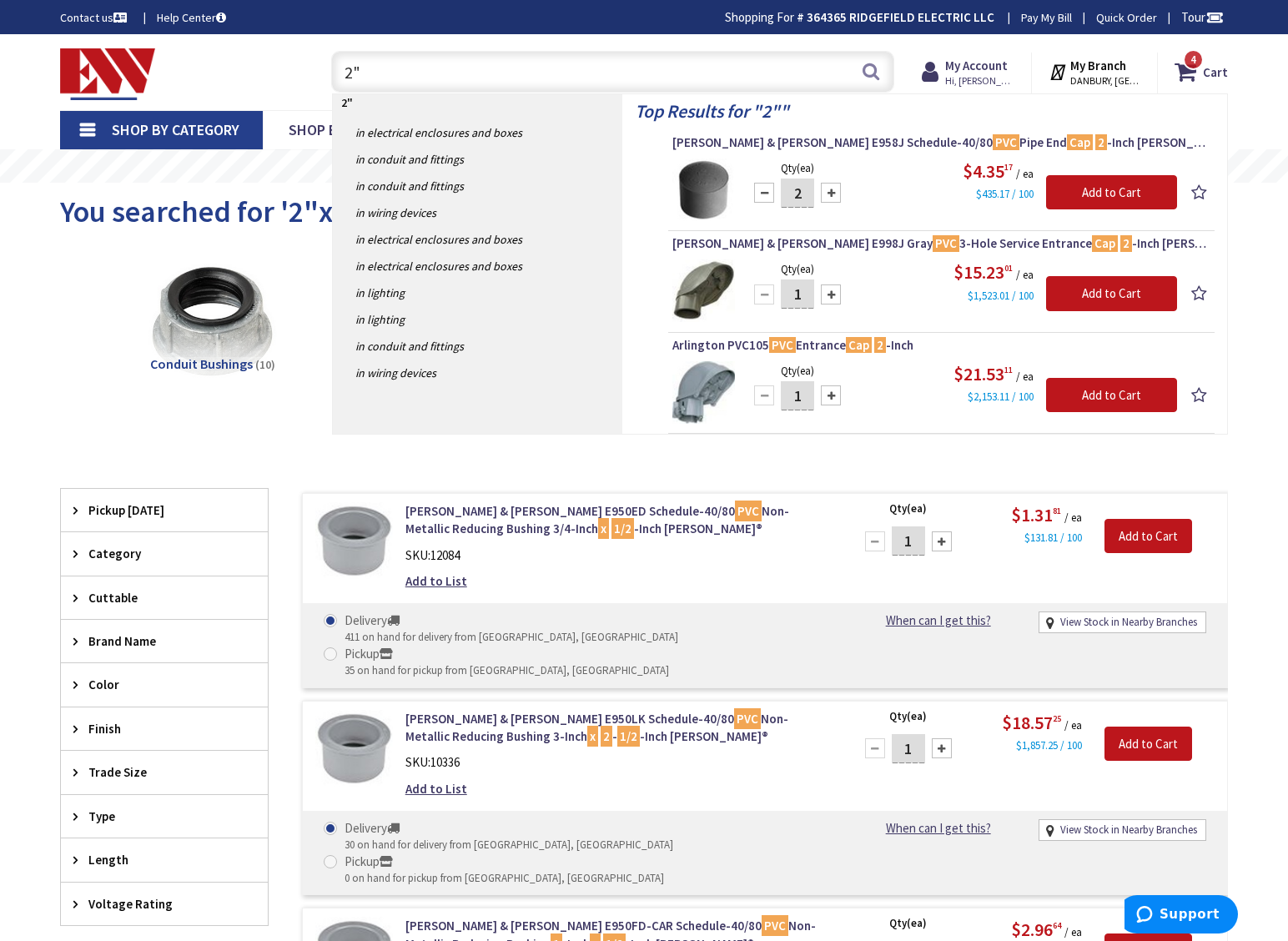
type input "2"
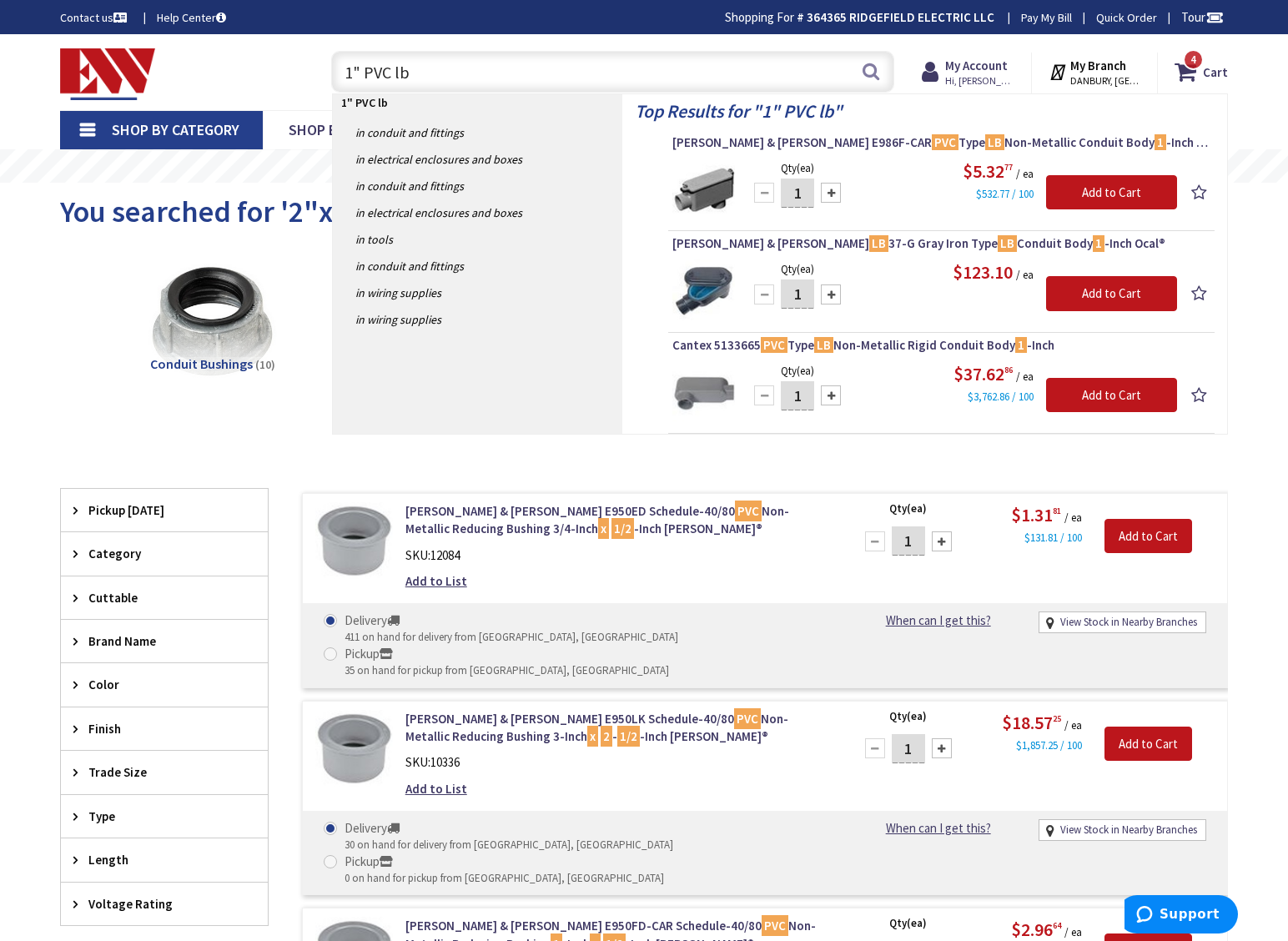
type input "1" PVC lb"
click at [833, 200] on div at bounding box center [831, 192] width 20 height 20
type input "2"
click at [1095, 191] on input "Add to Cart" at bounding box center [1112, 192] width 131 height 35
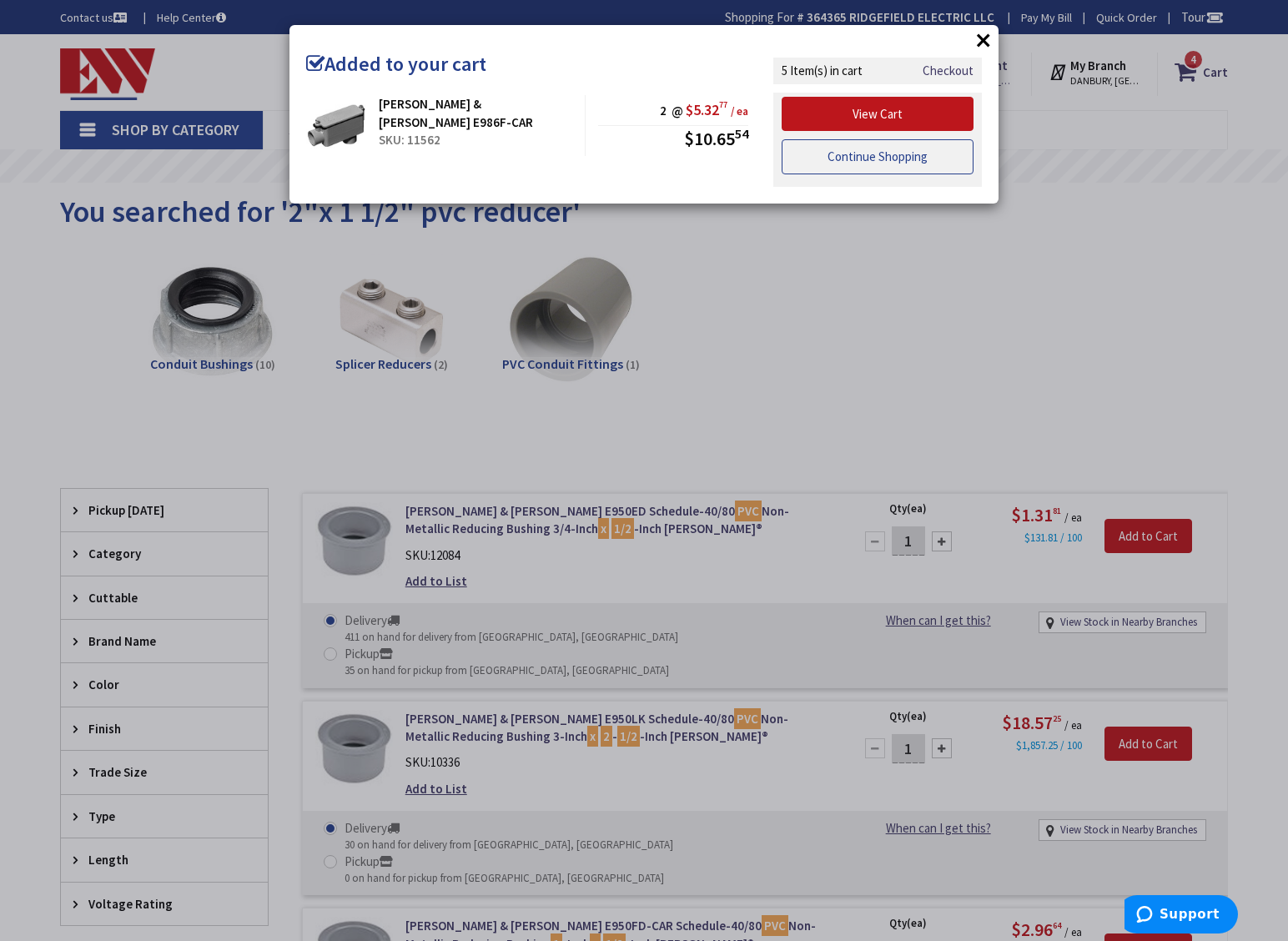
click at [865, 155] on link "Continue Shopping" at bounding box center [877, 157] width 192 height 35
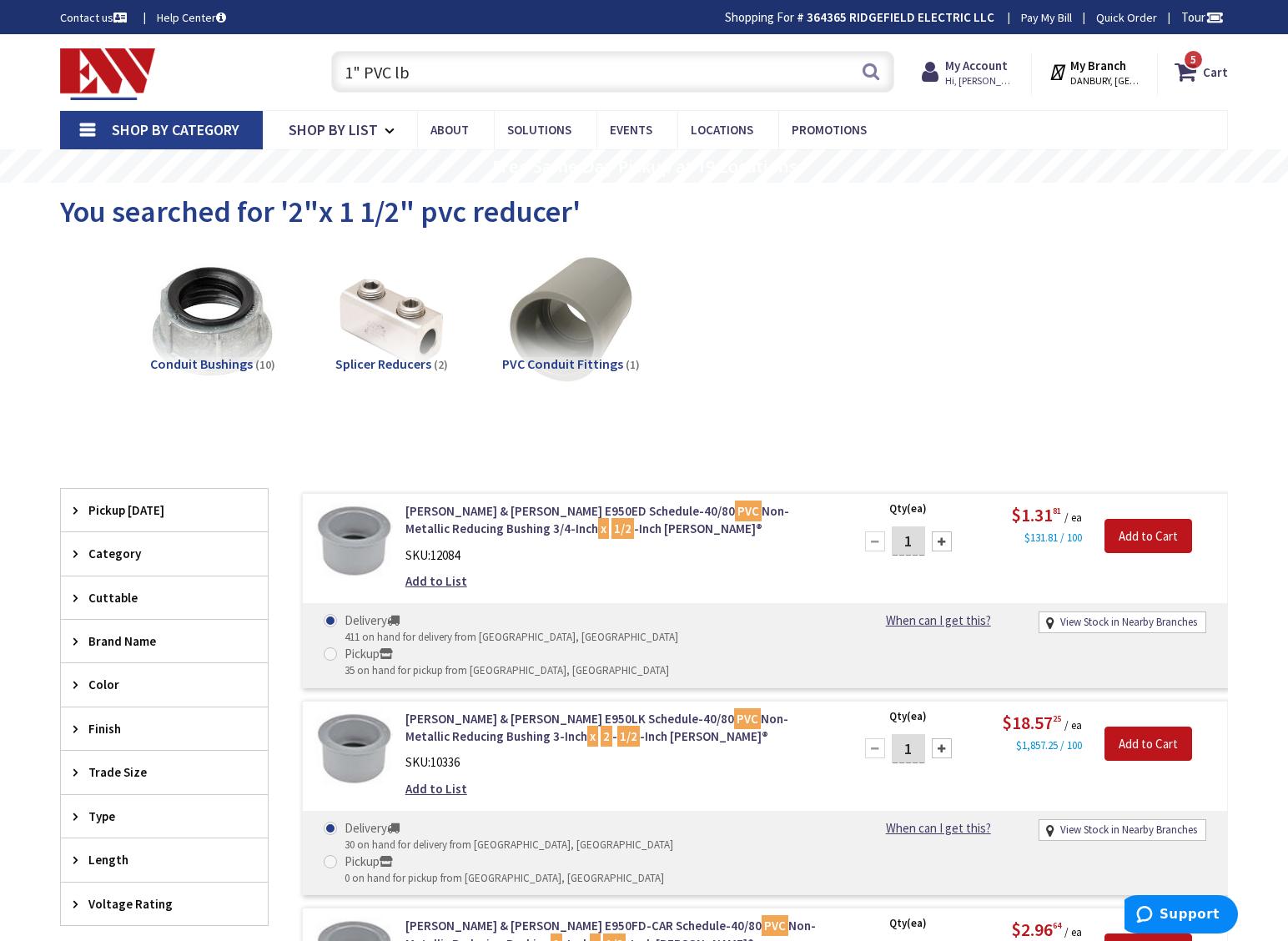
click at [417, 74] on input "1" PVC lb" at bounding box center [612, 72] width 563 height 42
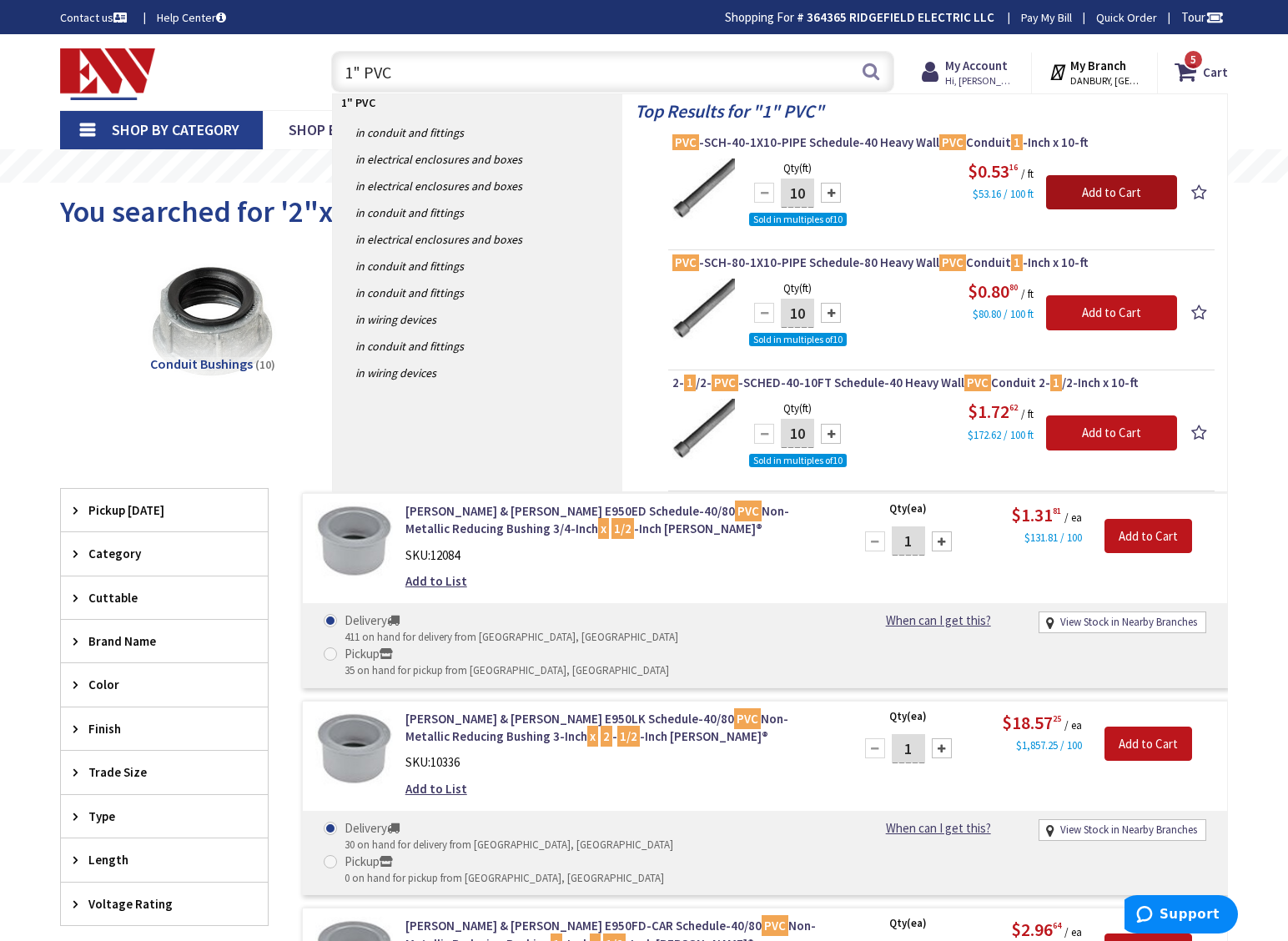
click at [1120, 188] on input "Add to Cart" at bounding box center [1112, 192] width 131 height 35
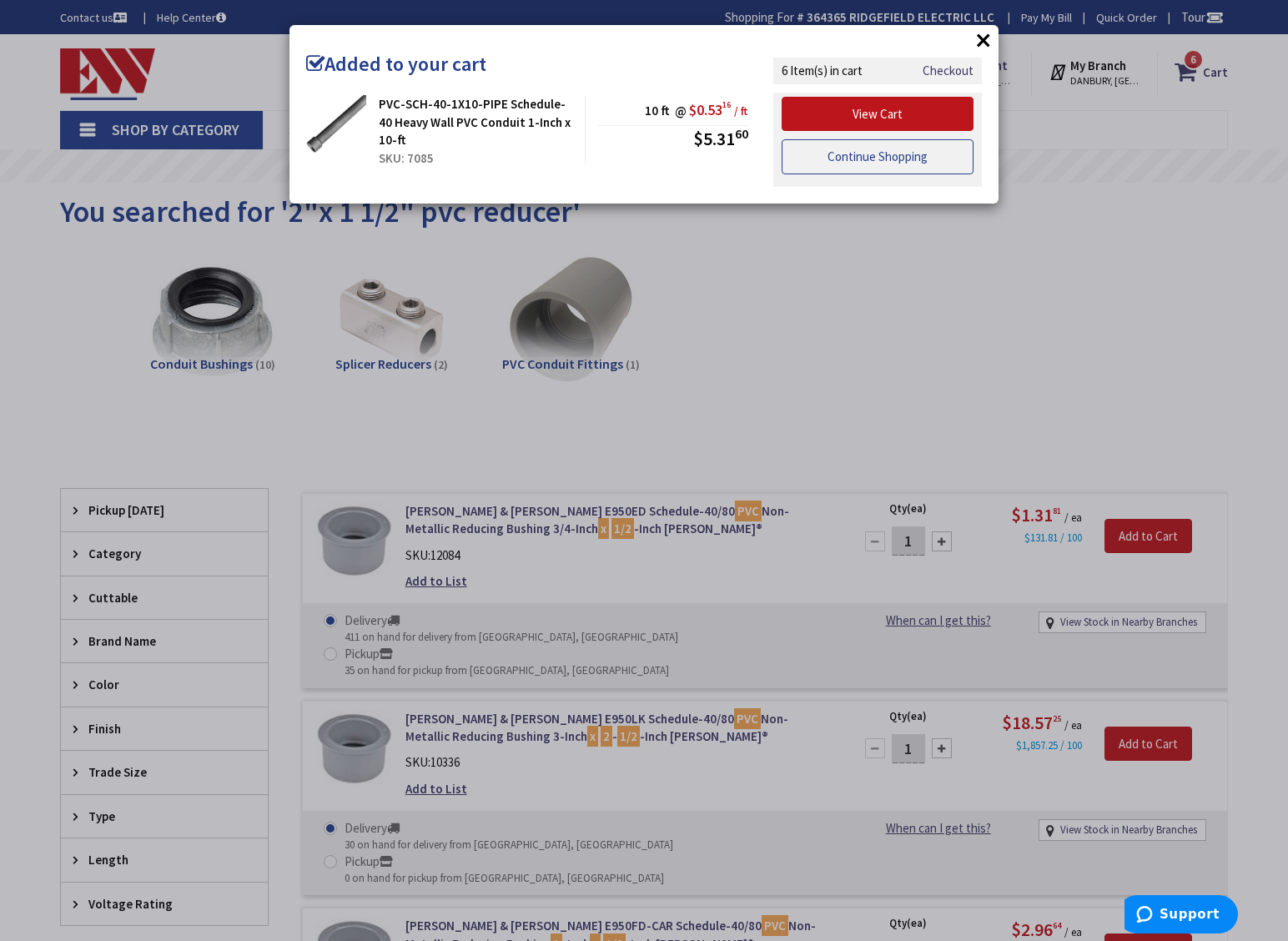
click at [940, 162] on link "Continue Shopping" at bounding box center [877, 157] width 192 height 35
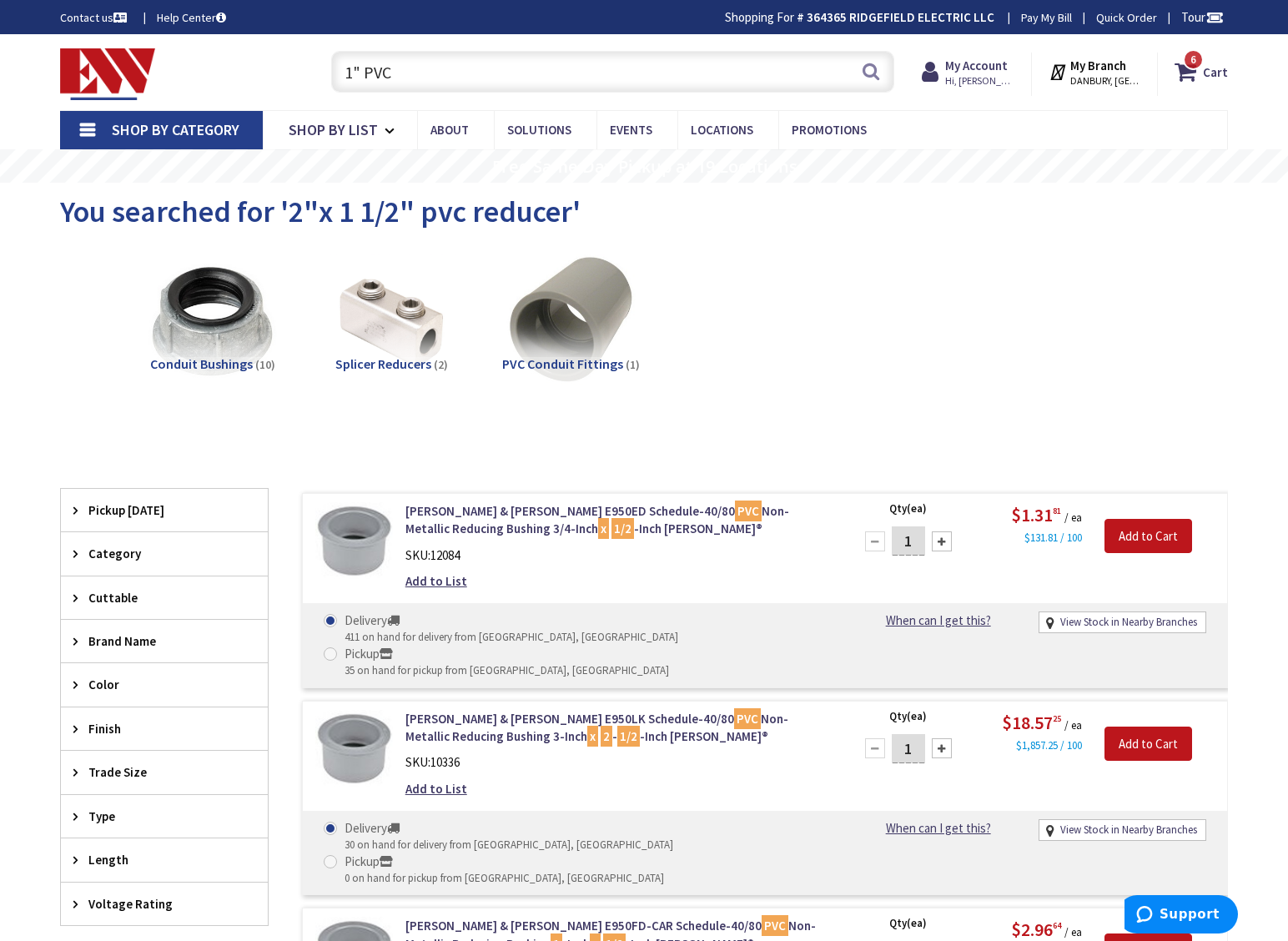
click at [394, 76] on input "1" PVC" at bounding box center [612, 72] width 563 height 42
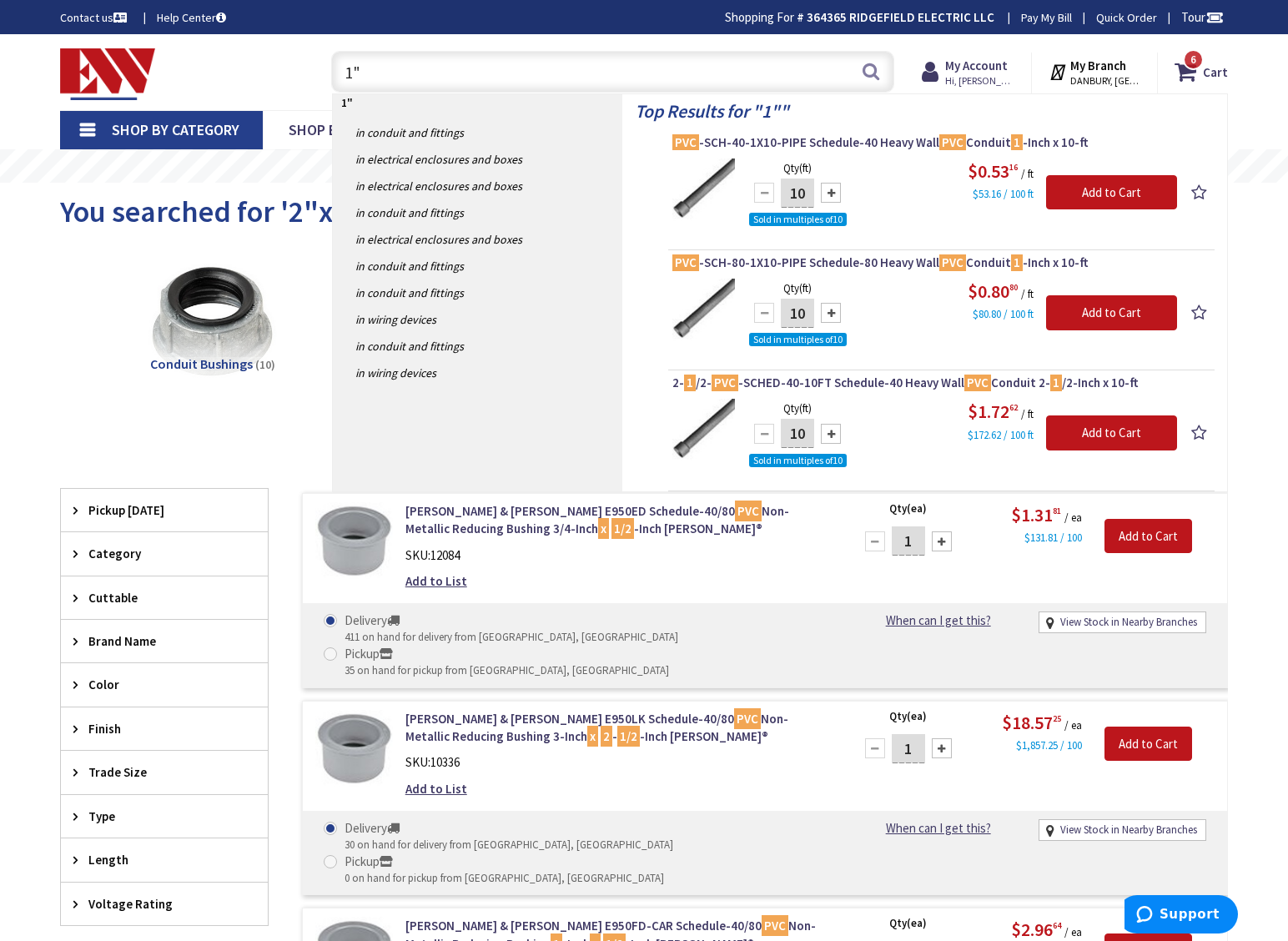
type input "1"
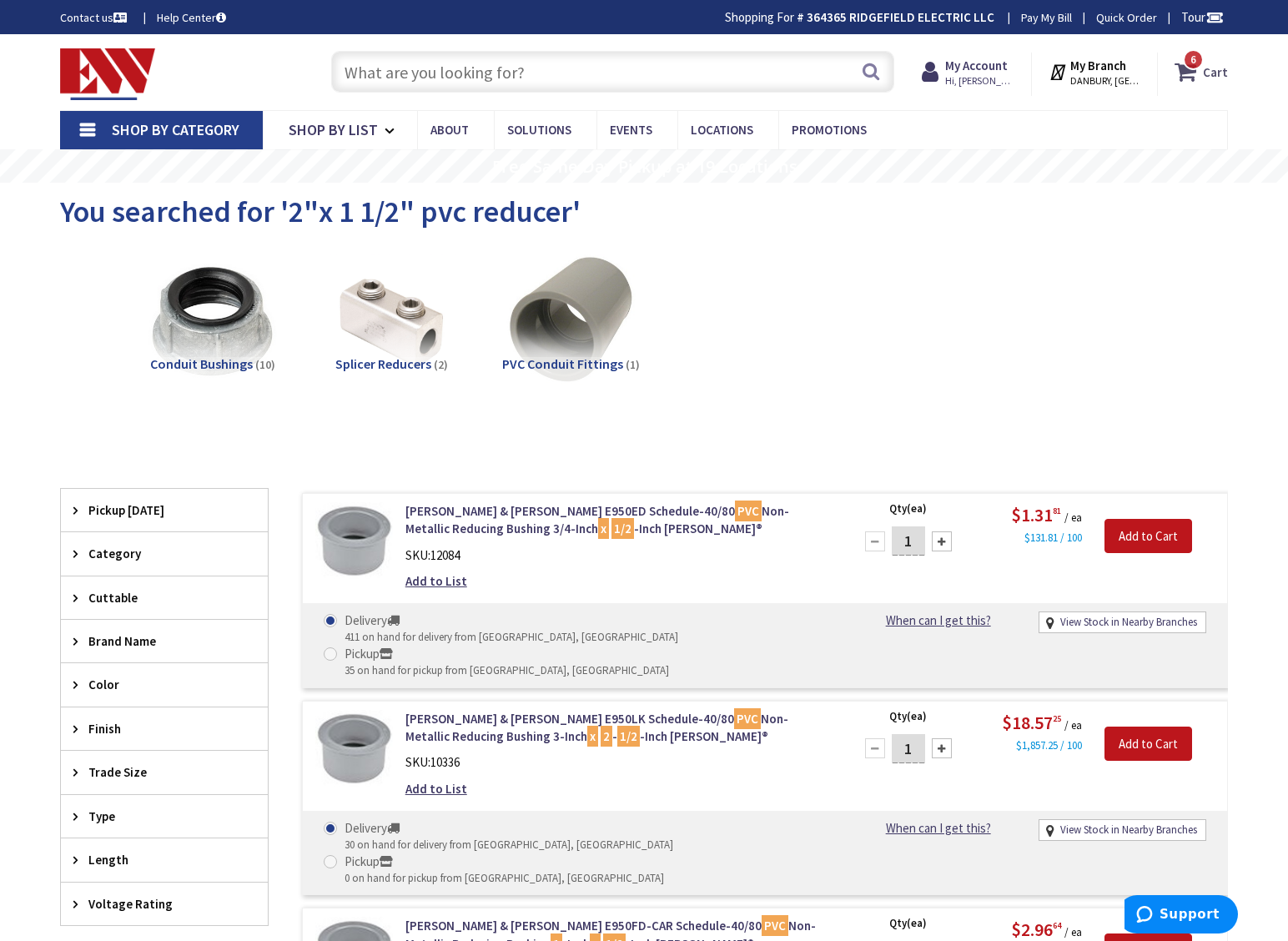
click at [1189, 74] on icon at bounding box center [1189, 72] width 29 height 30
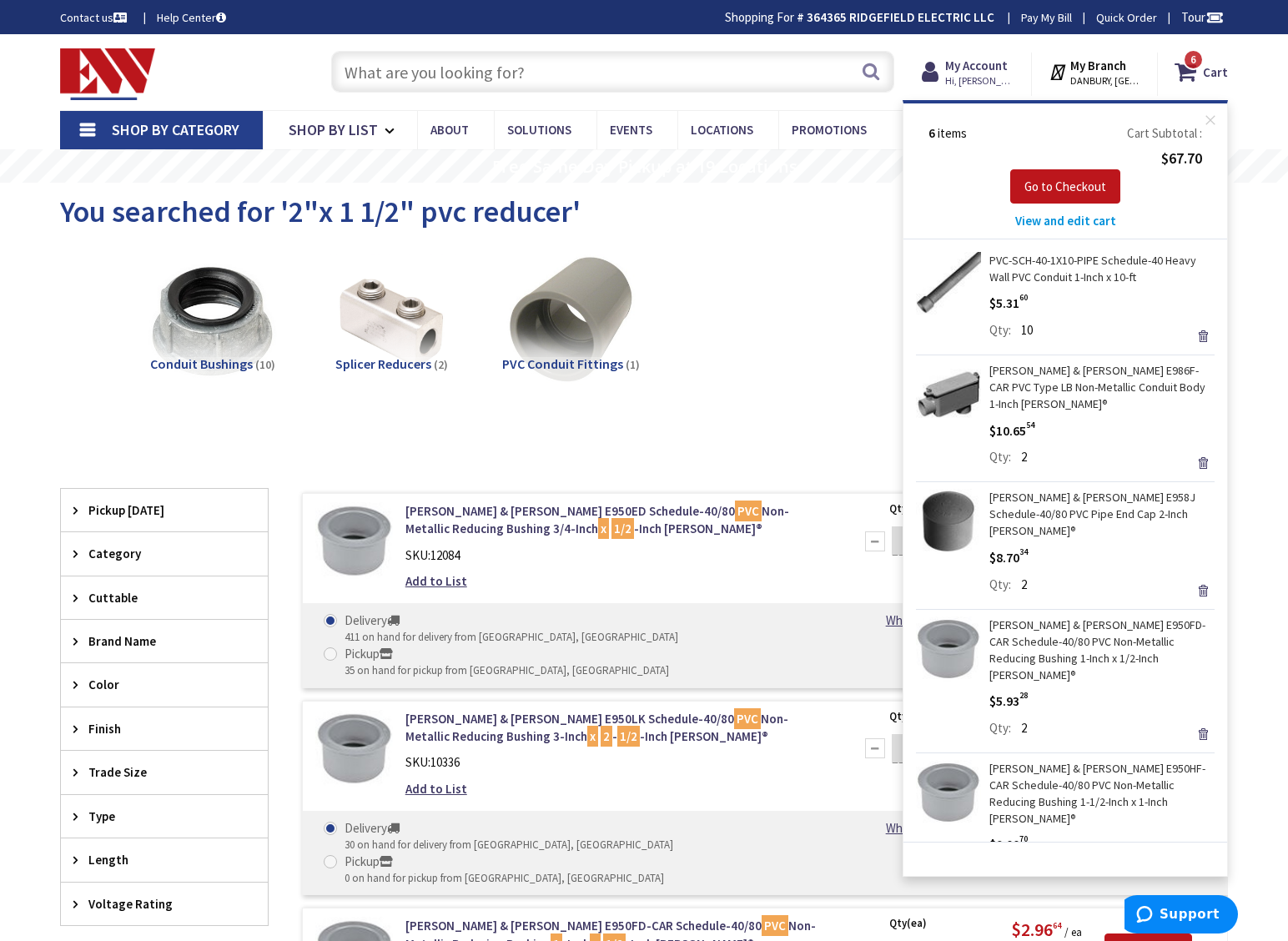
click at [1096, 225] on span "View and edit cart" at bounding box center [1065, 220] width 101 height 16
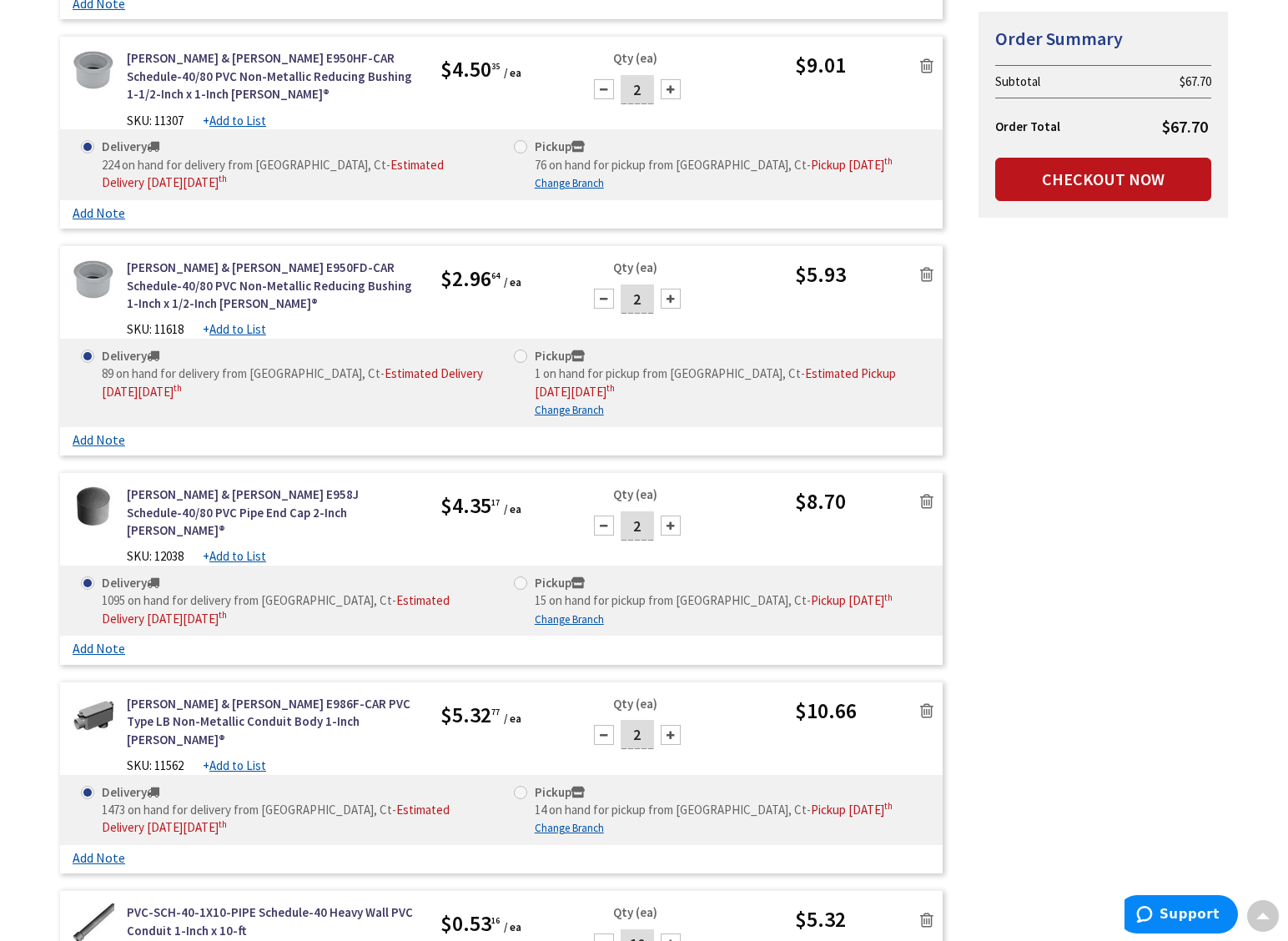
scroll to position [555, 0]
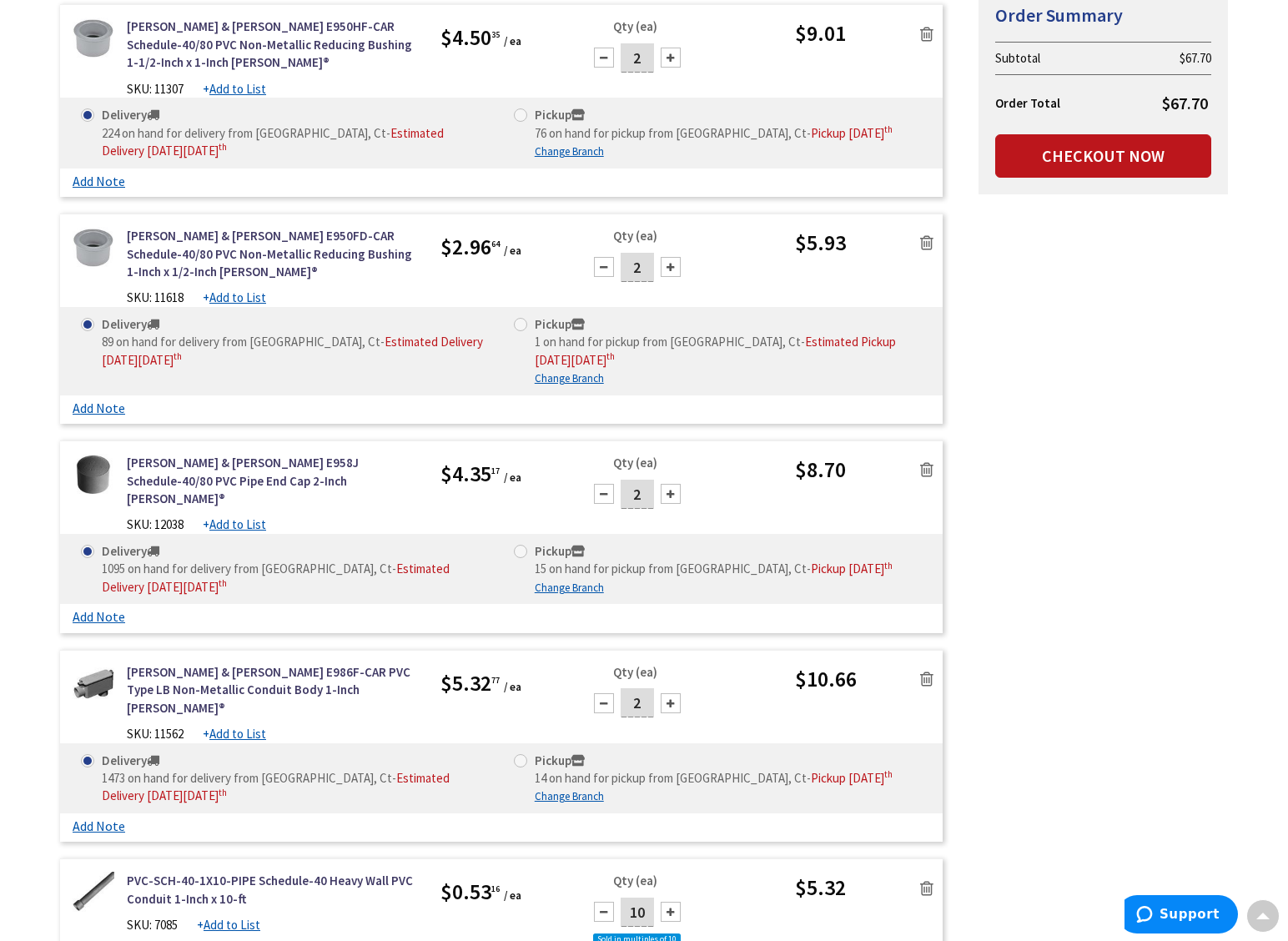
click at [670, 697] on div at bounding box center [670, 703] width 20 height 20
type input "4"
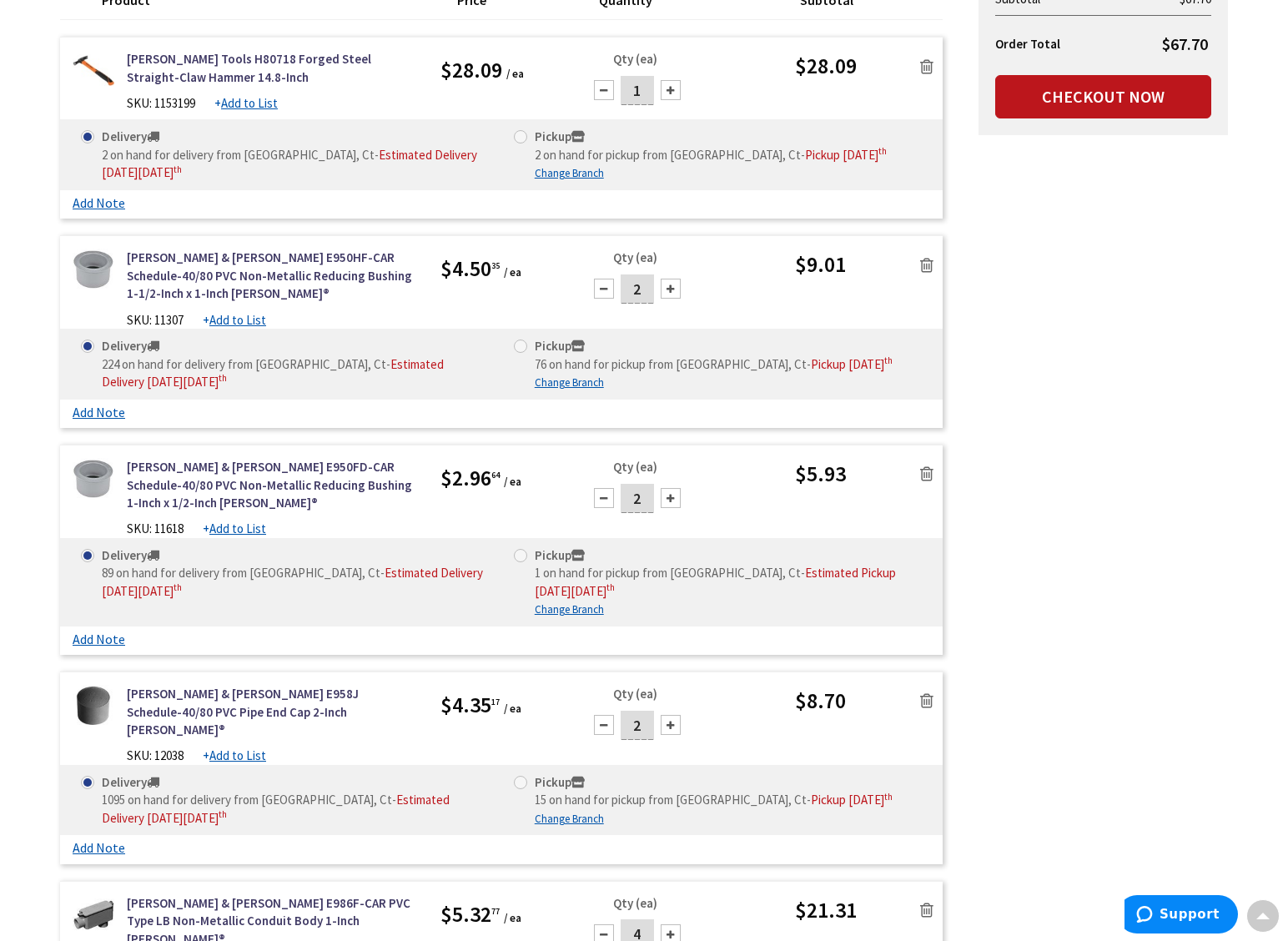
scroll to position [0, 0]
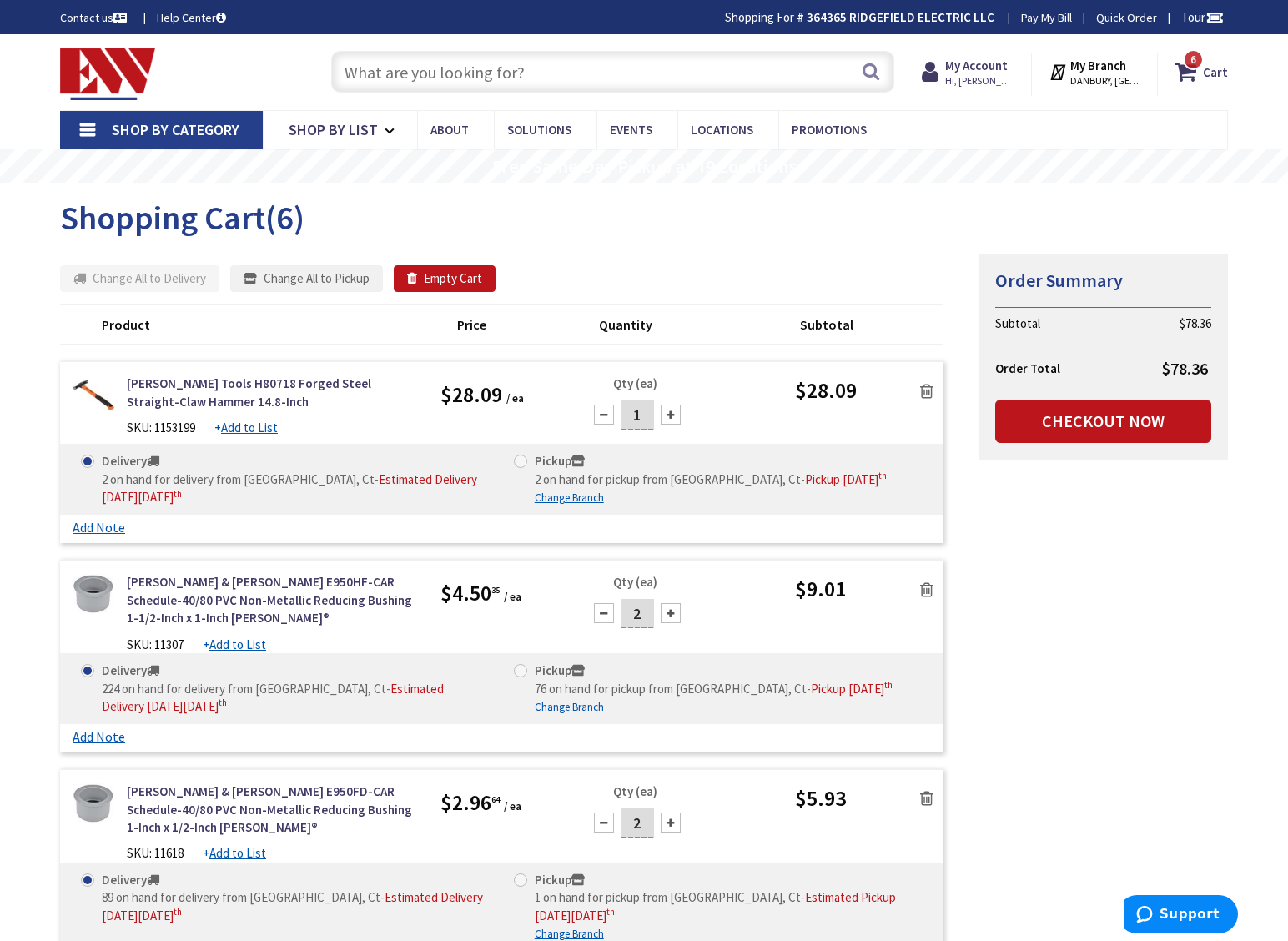
click at [389, 74] on input "text" at bounding box center [612, 72] width 563 height 42
click at [1101, 430] on link "Checkout Now" at bounding box center [1102, 422] width 216 height 44
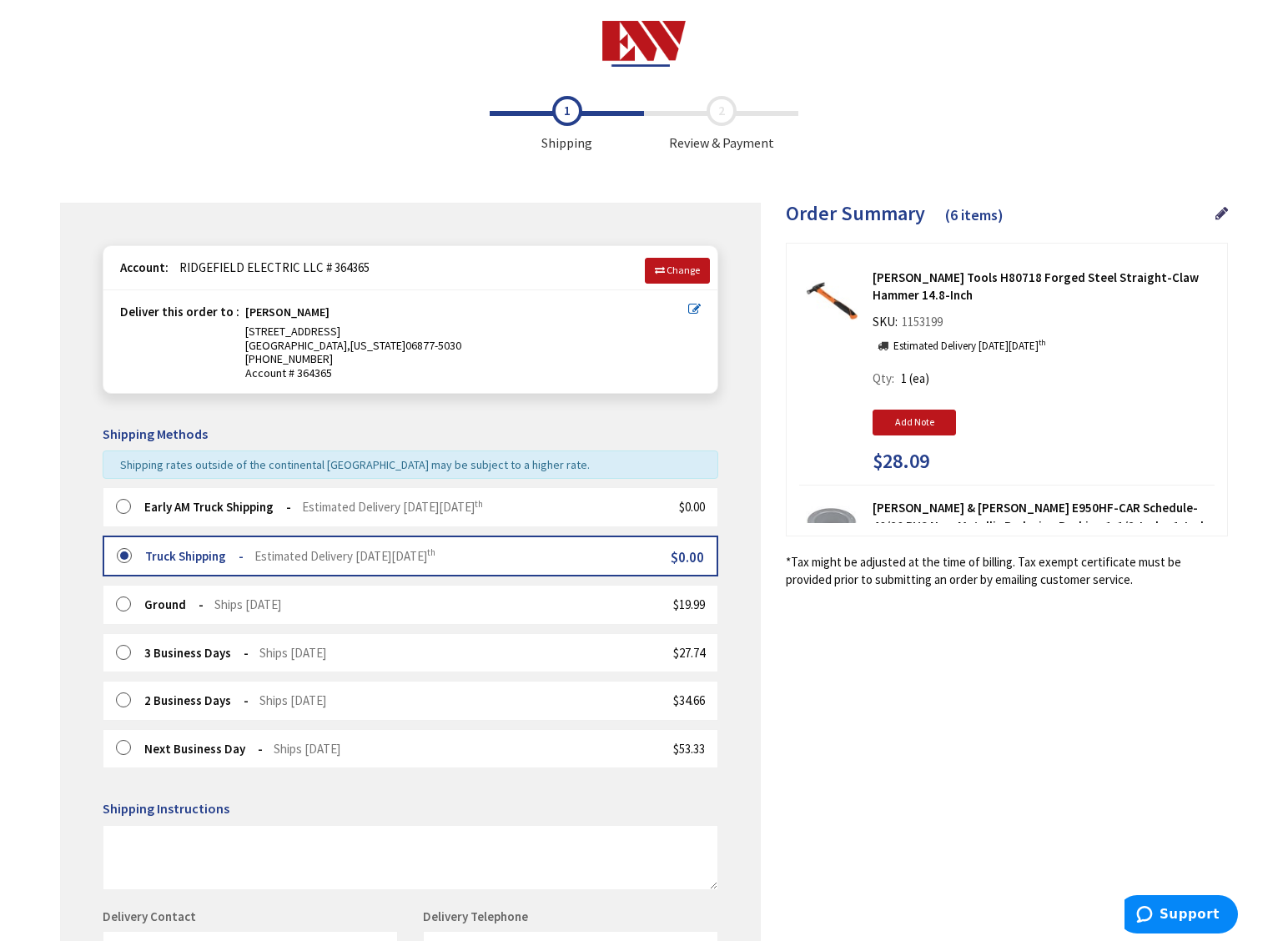
click at [133, 506] on label at bounding box center [129, 507] width 26 height 17
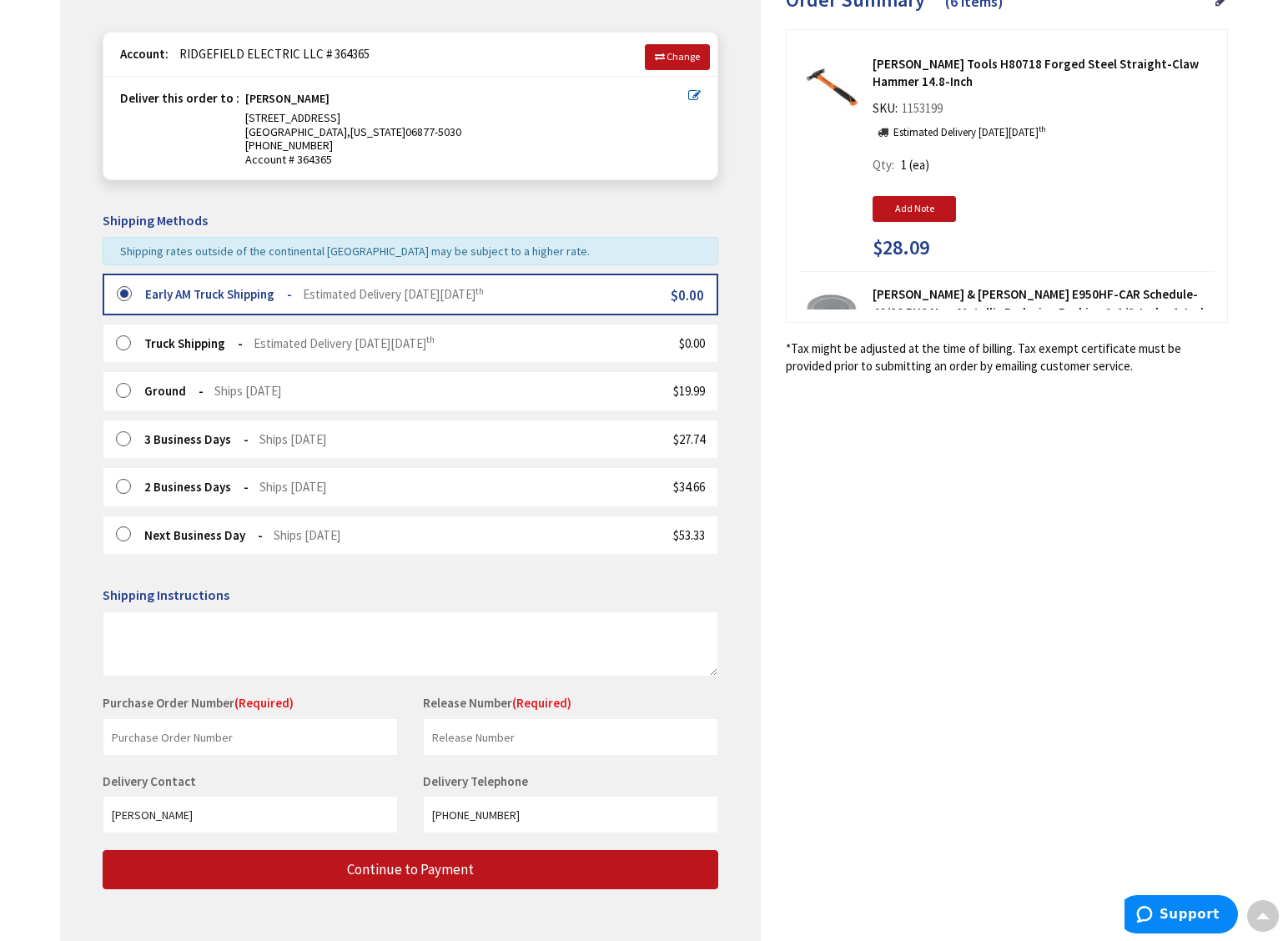
scroll to position [217, 0]
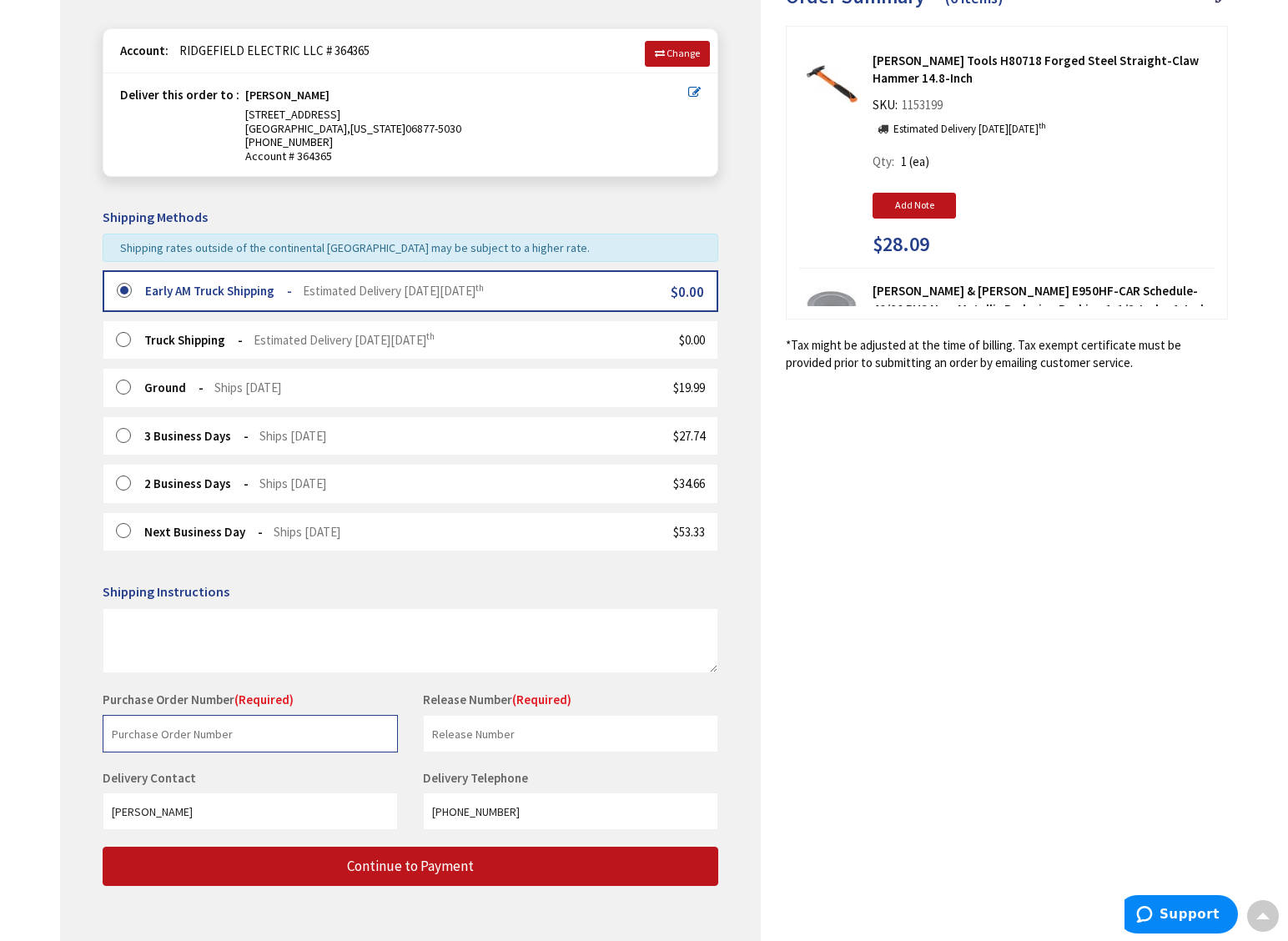
click at [255, 730] on input "text" at bounding box center [250, 733] width 295 height 38
type input "stock"
click at [476, 744] on input "text" at bounding box center [570, 733] width 295 height 38
type input "stock"
click at [202, 736] on input "stock" at bounding box center [250, 733] width 295 height 38
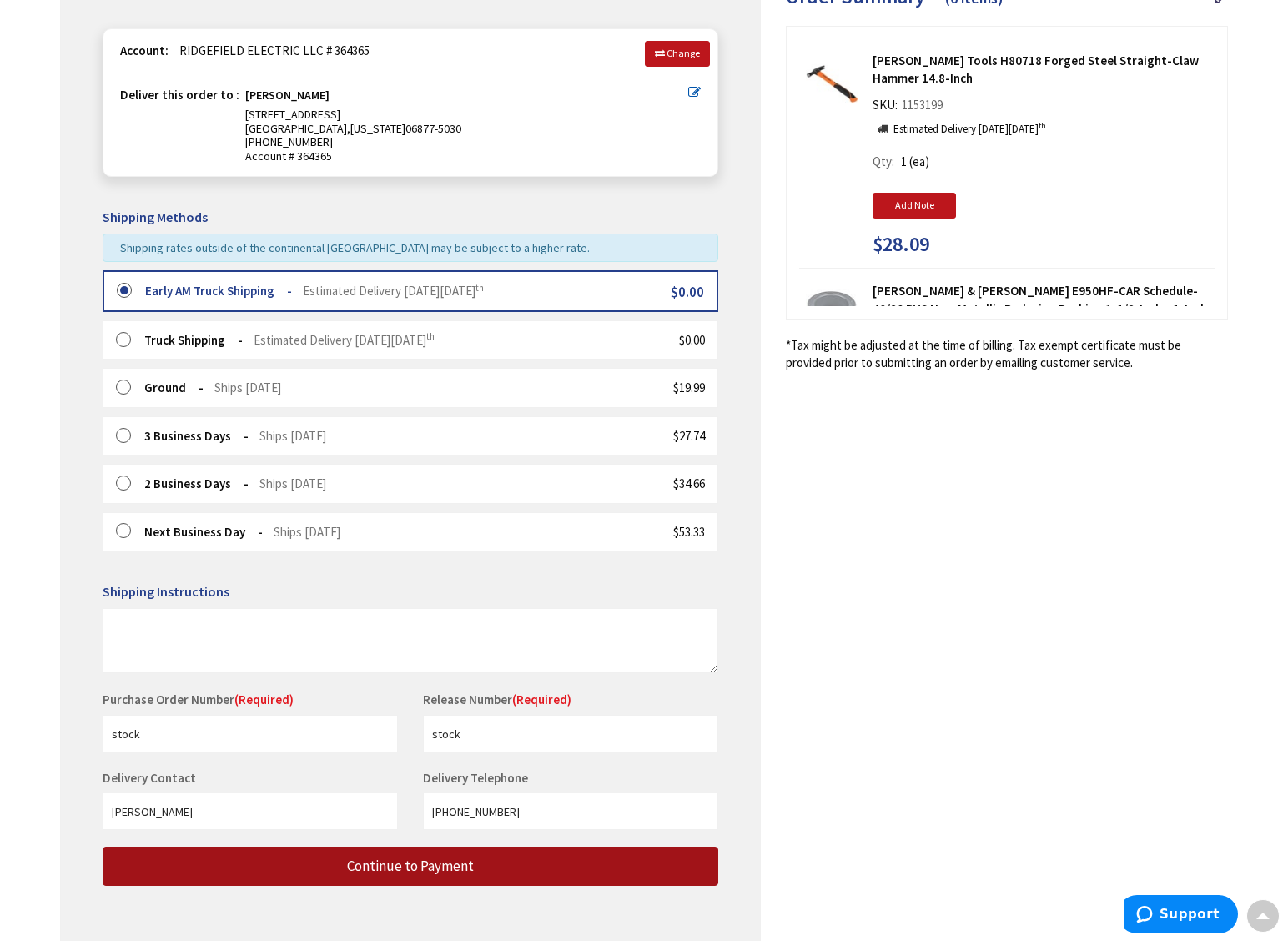
click at [409, 870] on span "Continue to Payment" at bounding box center [410, 866] width 127 height 18
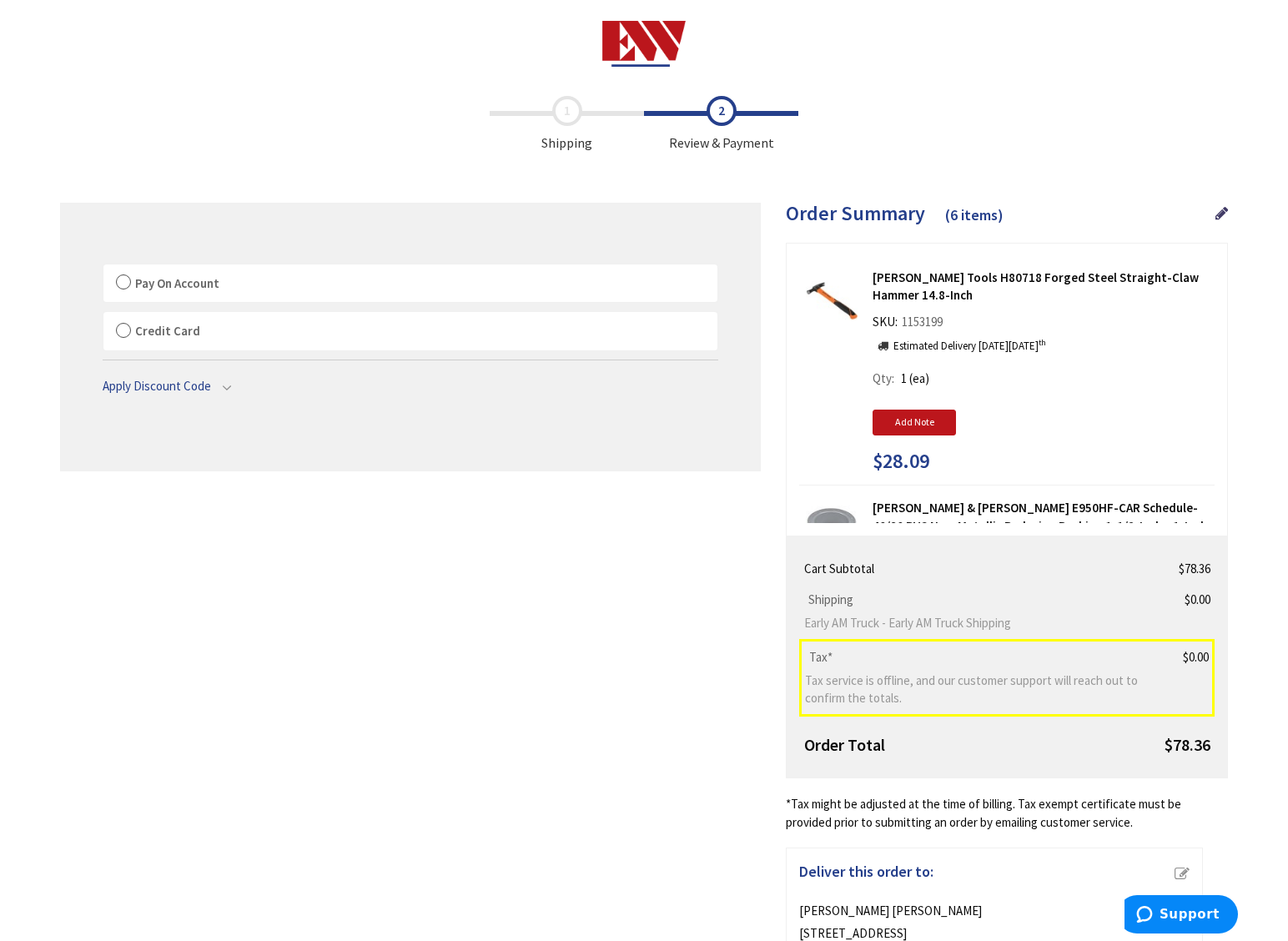
click at [121, 283] on label "Pay On Account" at bounding box center [410, 284] width 614 height 39
click at [103, 268] on input "Pay On Account" at bounding box center [103, 268] width 0 height 0
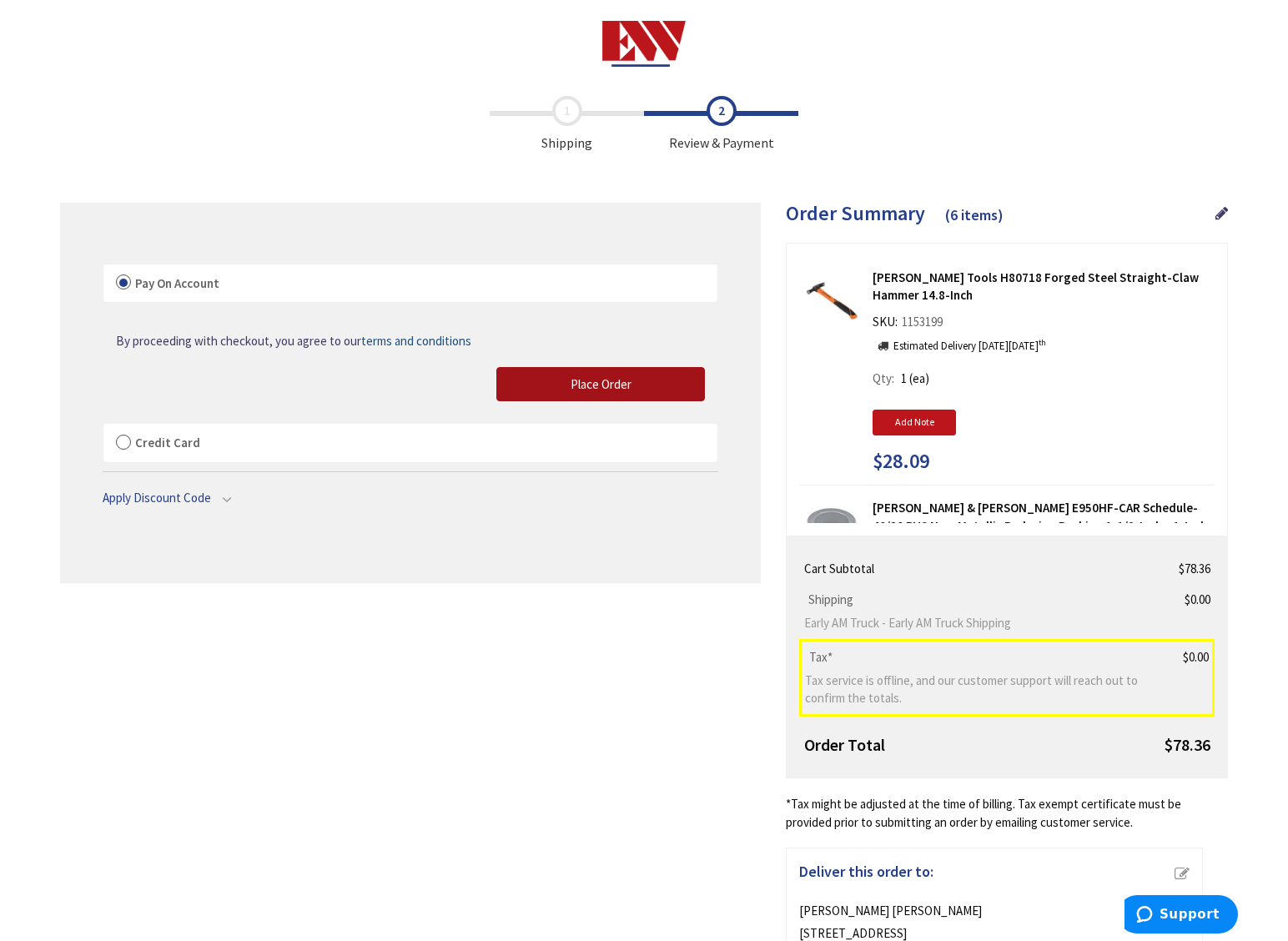
click at [595, 385] on span "Place Order" at bounding box center [601, 384] width 60 height 16
